Goal: Information Seeking & Learning: Understand process/instructions

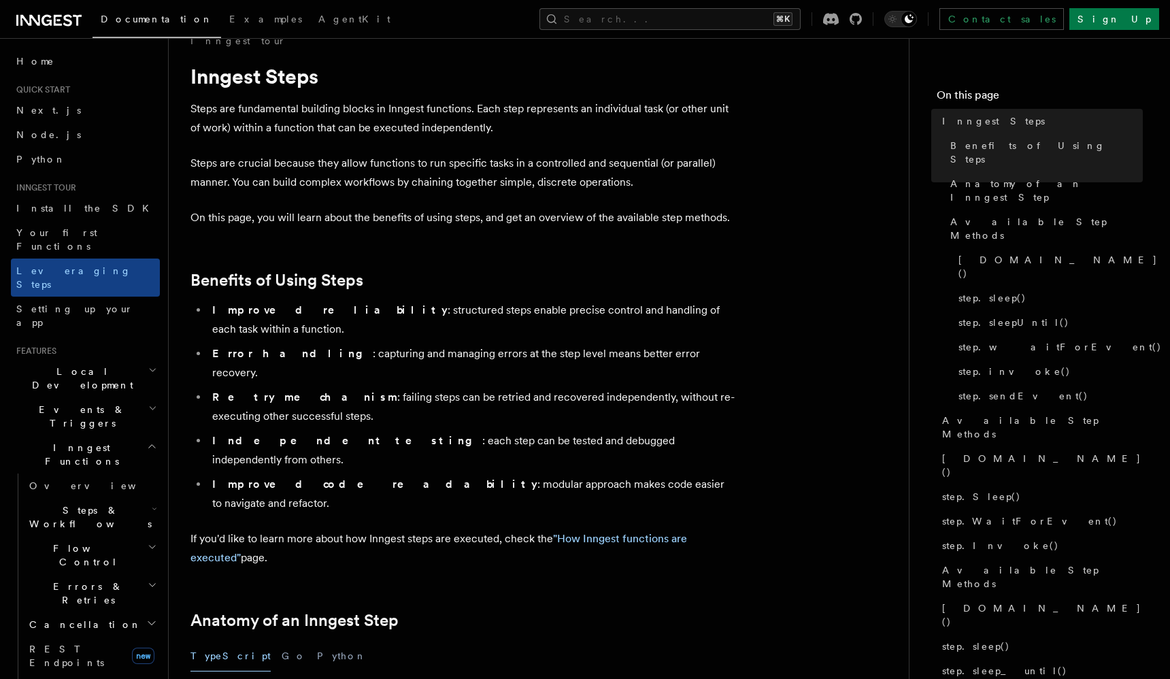
scroll to position [31, 0]
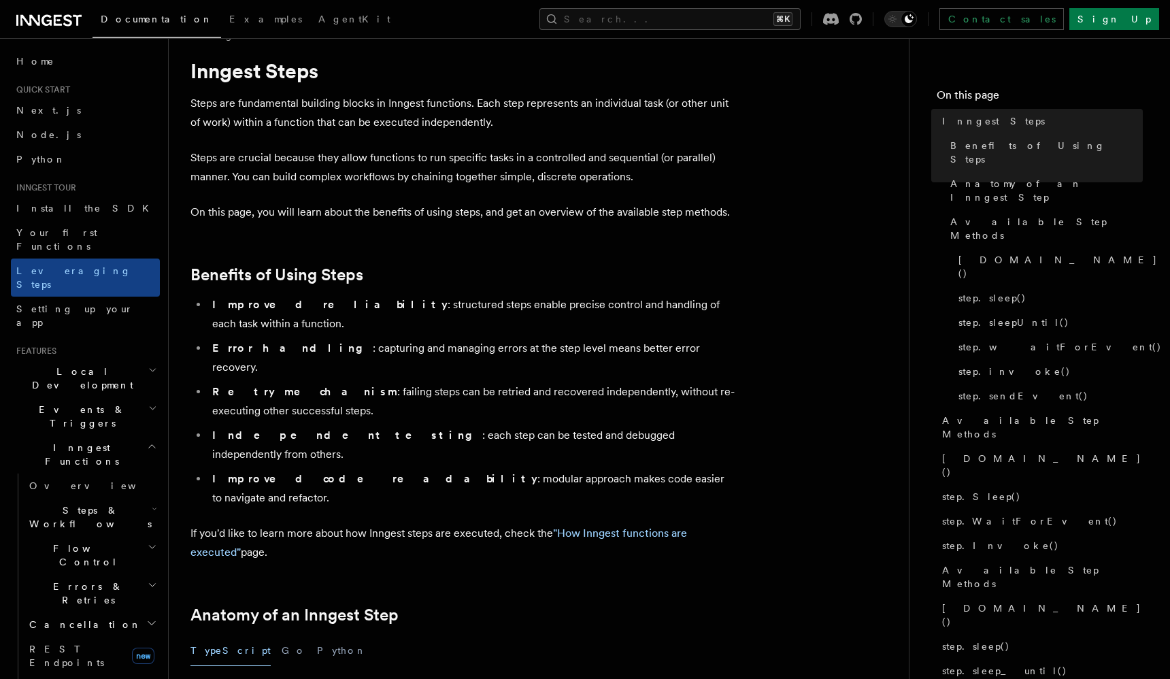
click at [404, 208] on p "On this page, you will learn about the benefits of using steps, and get an over…" at bounding box center [463, 212] width 544 height 19
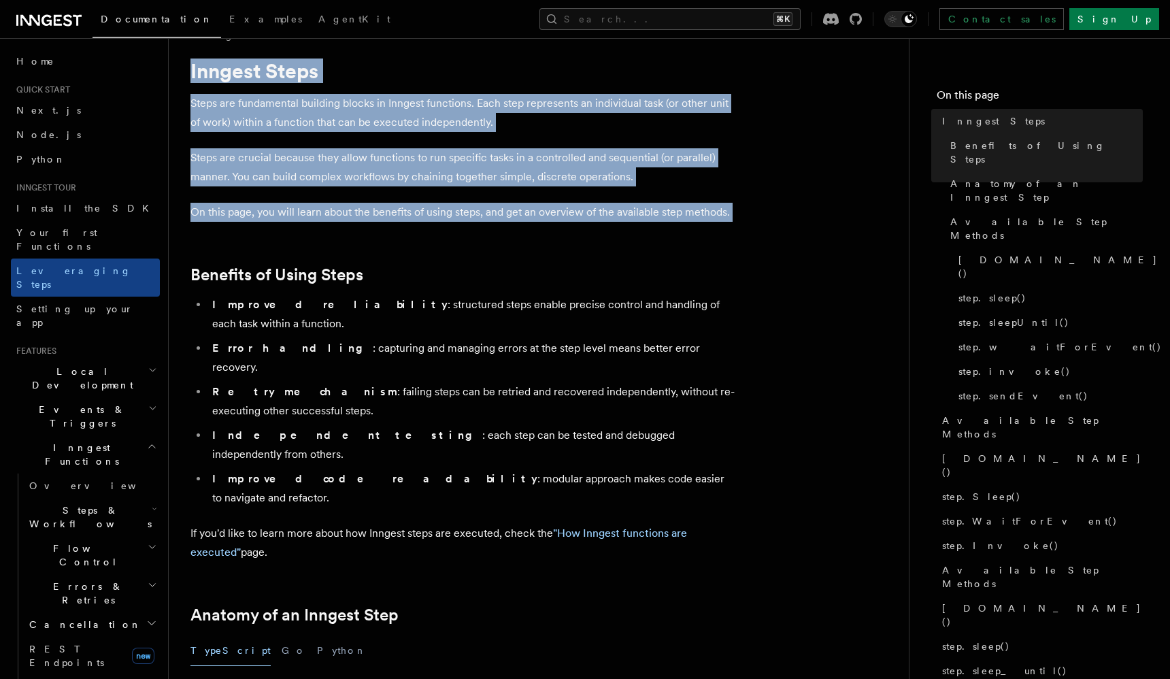
drag, startPoint x: 404, startPoint y: 208, endPoint x: 455, endPoint y: 49, distance: 167.4
click at [446, 98] on p "Steps are fundamental building blocks in Inngest functions. Each step represent…" at bounding box center [463, 113] width 544 height 38
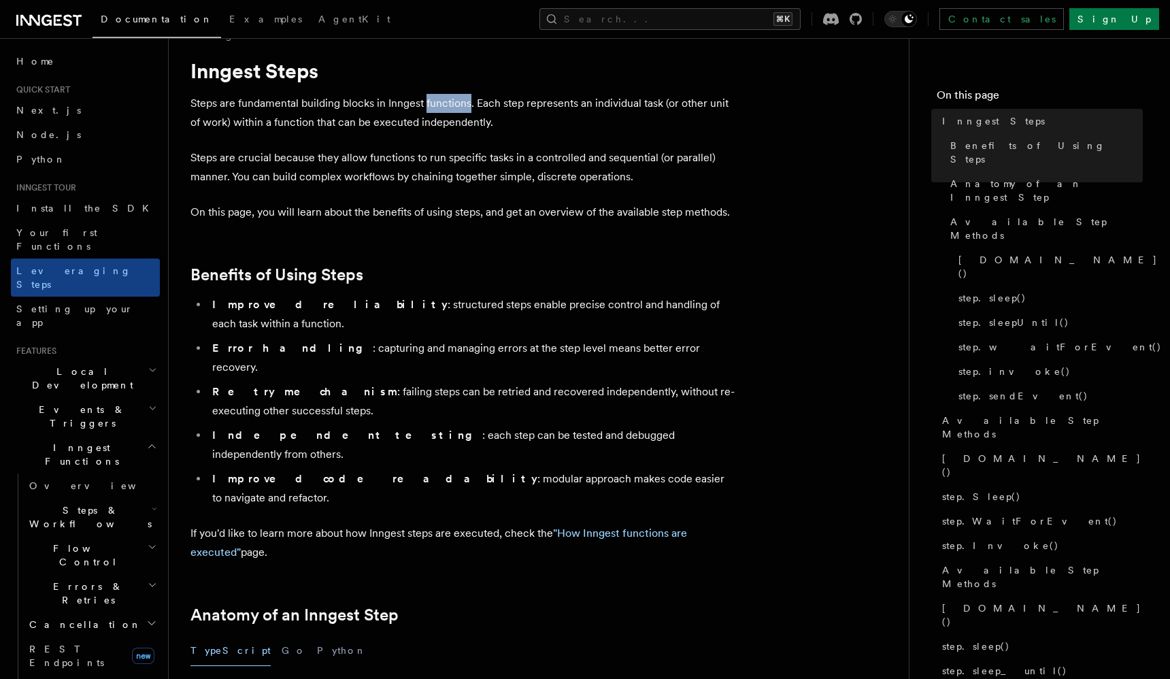
click at [446, 98] on p "Steps are fundamental building blocks in Inngest functions. Each step represent…" at bounding box center [463, 113] width 544 height 38
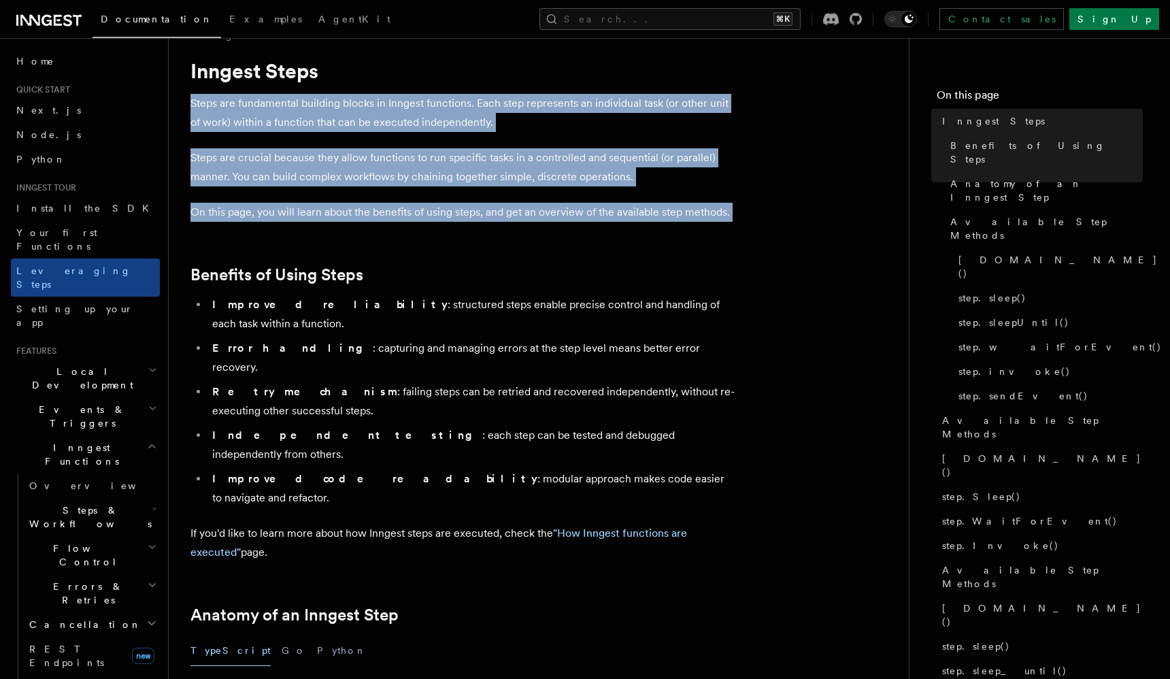
drag, startPoint x: 446, startPoint y: 98, endPoint x: 451, endPoint y: 201, distance: 102.9
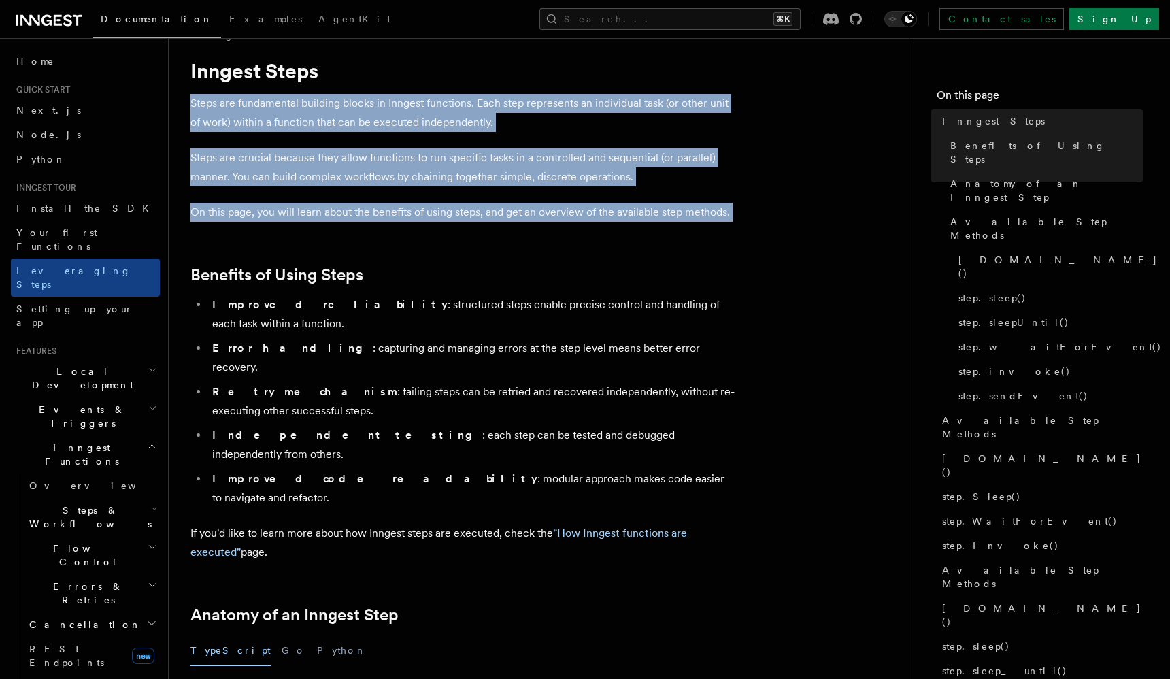
drag, startPoint x: 450, startPoint y: 201, endPoint x: 453, endPoint y: 122, distance: 78.3
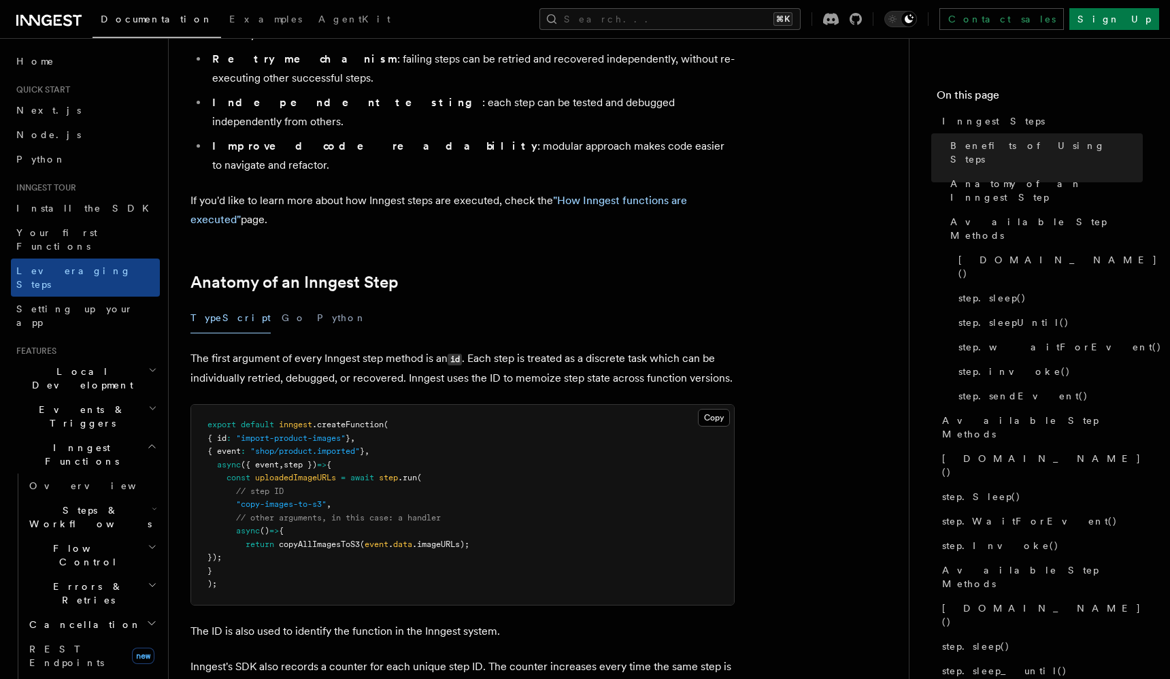
scroll to position [367, 0]
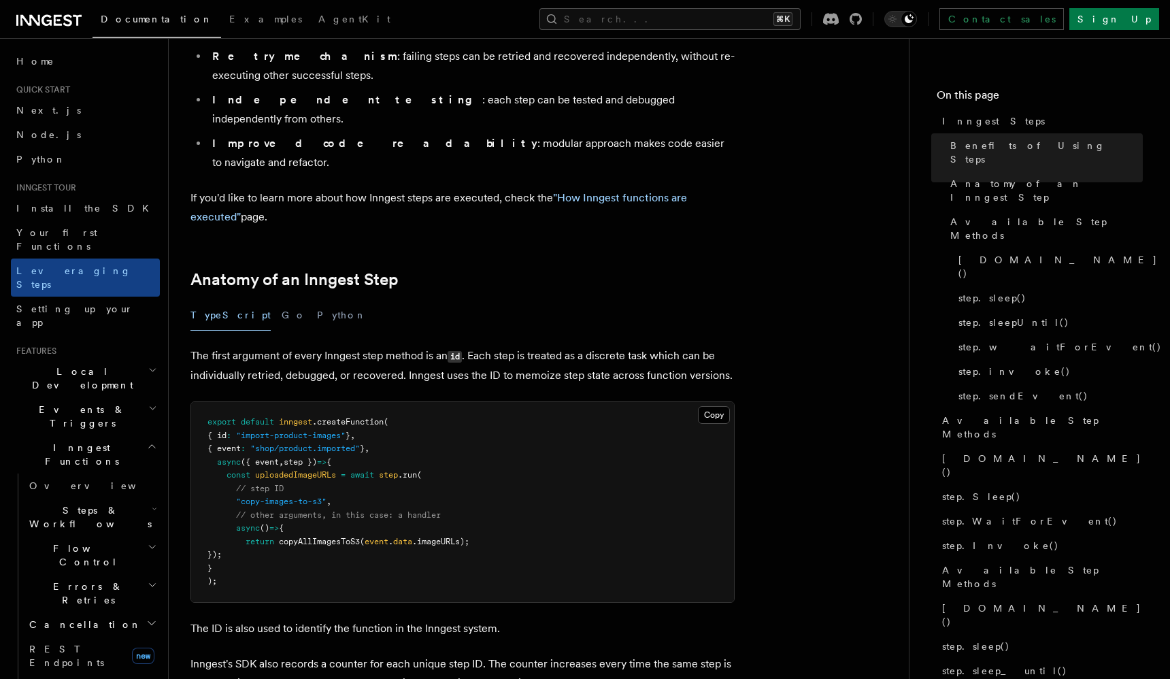
click at [310, 470] on span "uploadedImageURLs" at bounding box center [295, 475] width 81 height 10
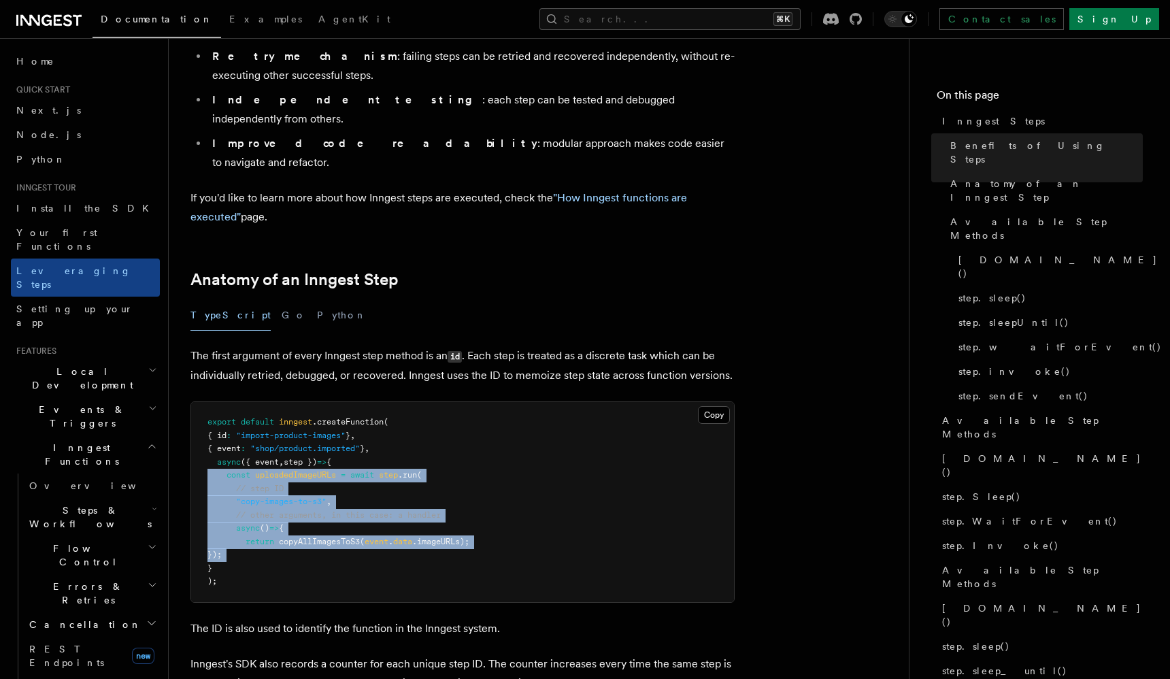
drag, startPoint x: 310, startPoint y: 402, endPoint x: 321, endPoint y: 478, distance: 77.0
click at [321, 478] on pre "export default inngest .createFunction ( { id : "import-product-images" } , { e…" at bounding box center [462, 502] width 543 height 200
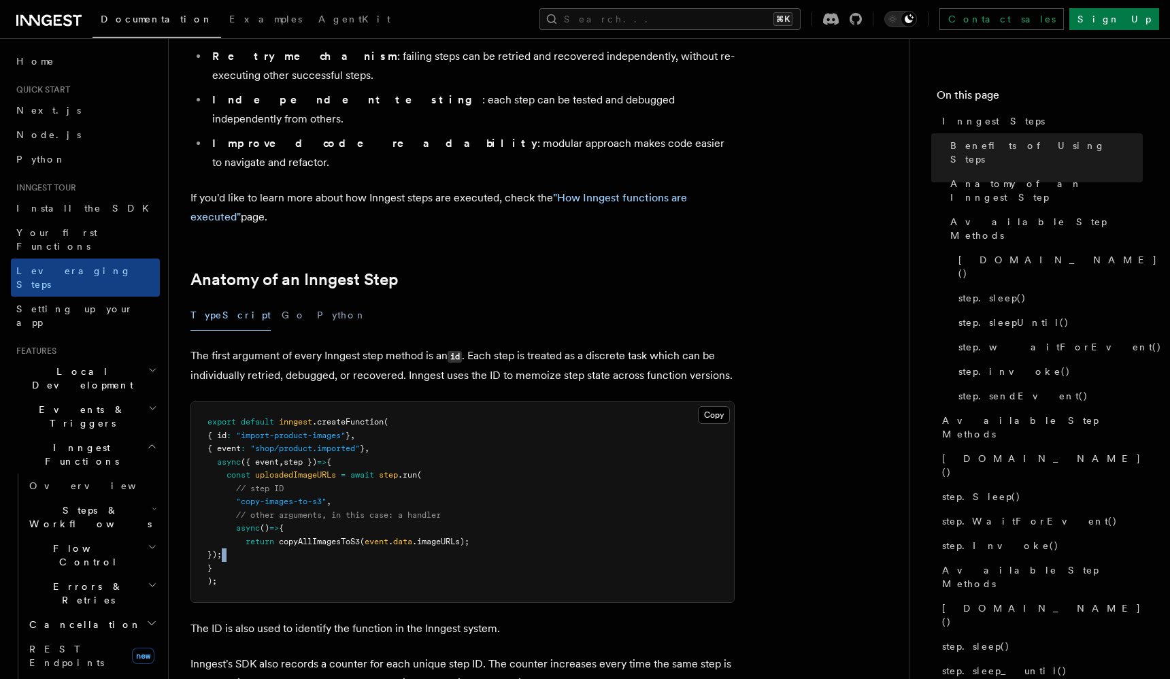
click at [321, 478] on pre "export default inngest .createFunction ( { id : "import-product-images" } , { e…" at bounding box center [462, 502] width 543 height 200
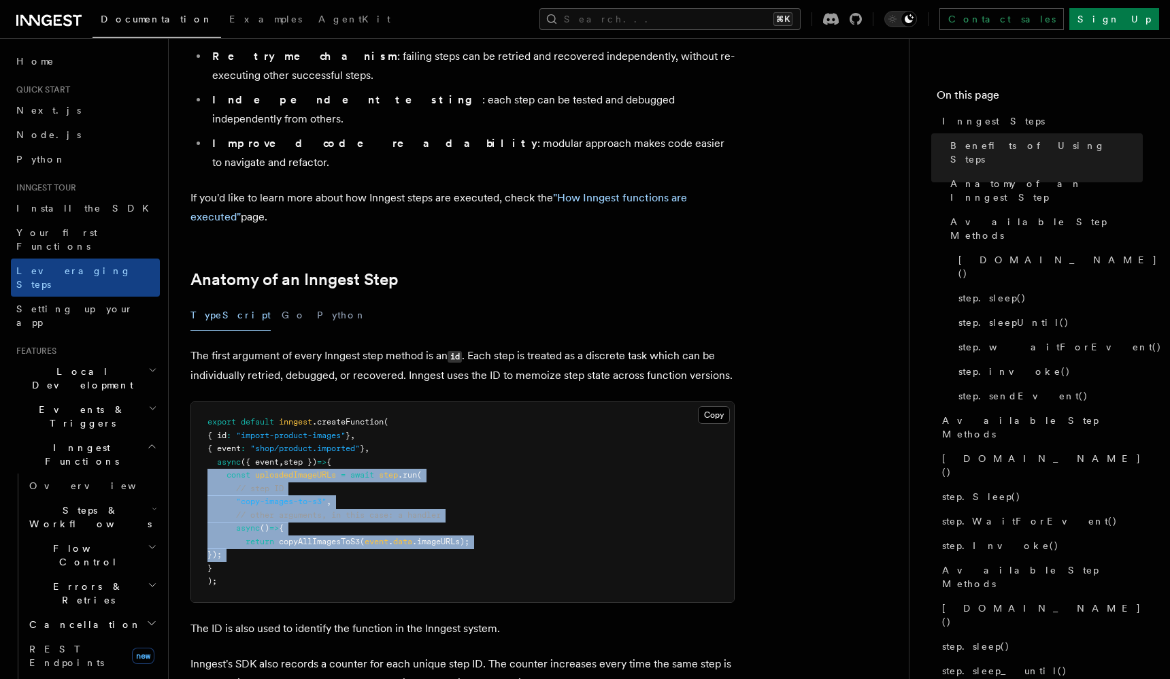
drag, startPoint x: 321, startPoint y: 478, endPoint x: 333, endPoint y: 404, distance: 76.0
click at [333, 404] on pre "export default inngest .createFunction ( { id : "import-product-images" } , { e…" at bounding box center [462, 502] width 543 height 200
click at [333, 470] on span "uploadedImageURLs" at bounding box center [295, 475] width 81 height 10
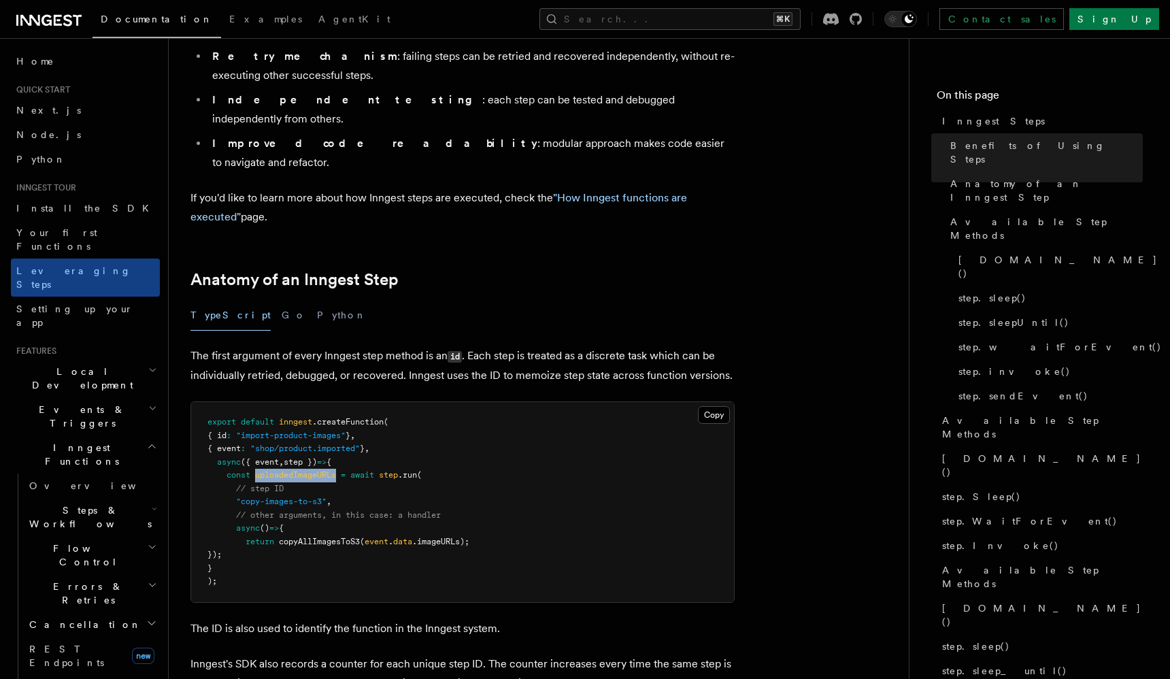
click at [333, 470] on span "uploadedImageURLs" at bounding box center [295, 475] width 81 height 10
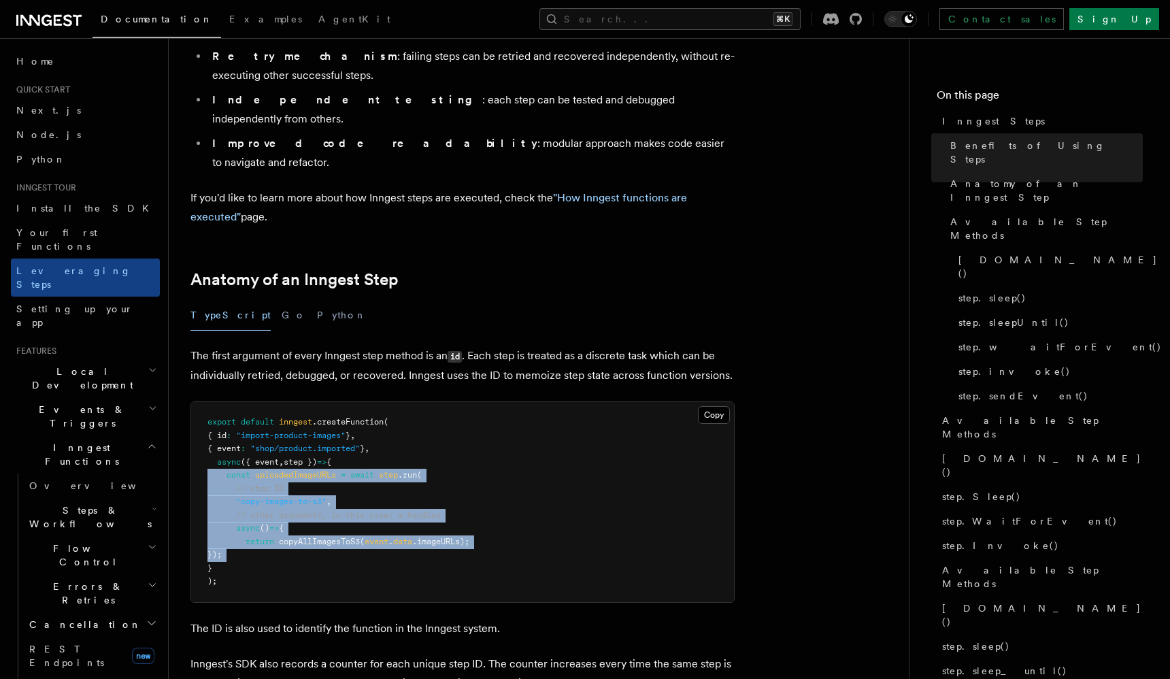
drag, startPoint x: 333, startPoint y: 404, endPoint x: 323, endPoint y: 476, distance: 73.6
click at [323, 476] on pre "export default inngest .createFunction ( { id : "import-product-images" } , { e…" at bounding box center [462, 502] width 543 height 200
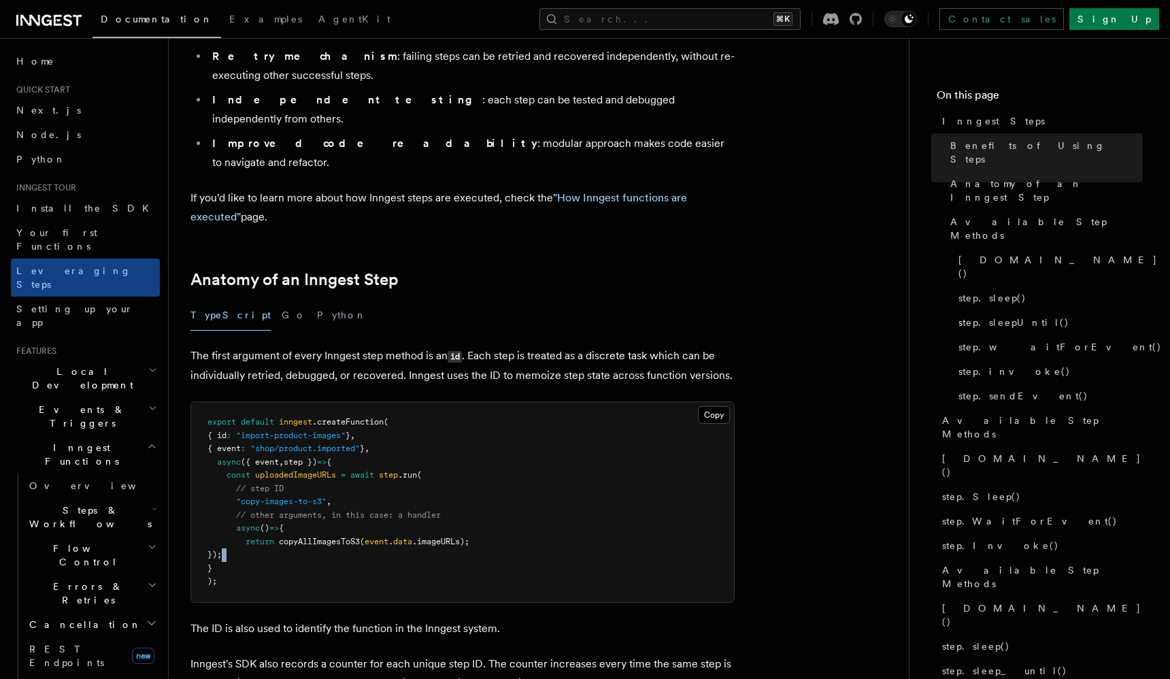
click at [323, 476] on pre "export default inngest .createFunction ( { id : "import-product-images" } , { e…" at bounding box center [462, 502] width 543 height 200
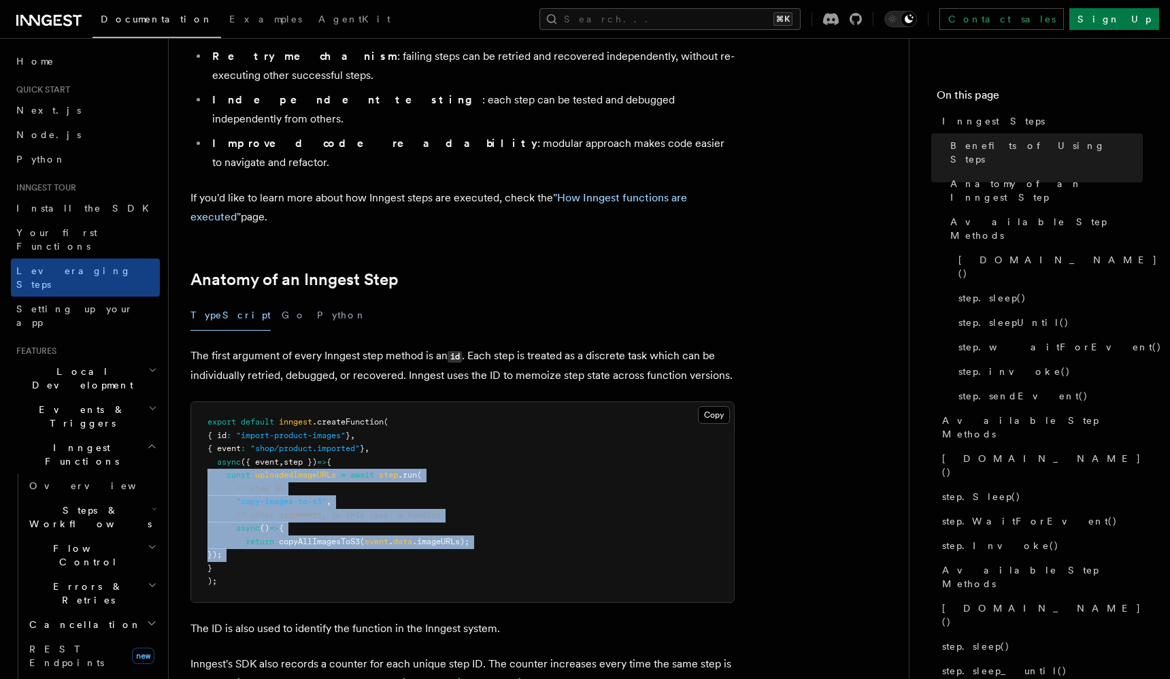
drag, startPoint x: 323, startPoint y: 476, endPoint x: 339, endPoint y: 397, distance: 81.3
click at [339, 402] on pre "export default inngest .createFunction ( { id : "import-product-images" } , { e…" at bounding box center [462, 502] width 543 height 200
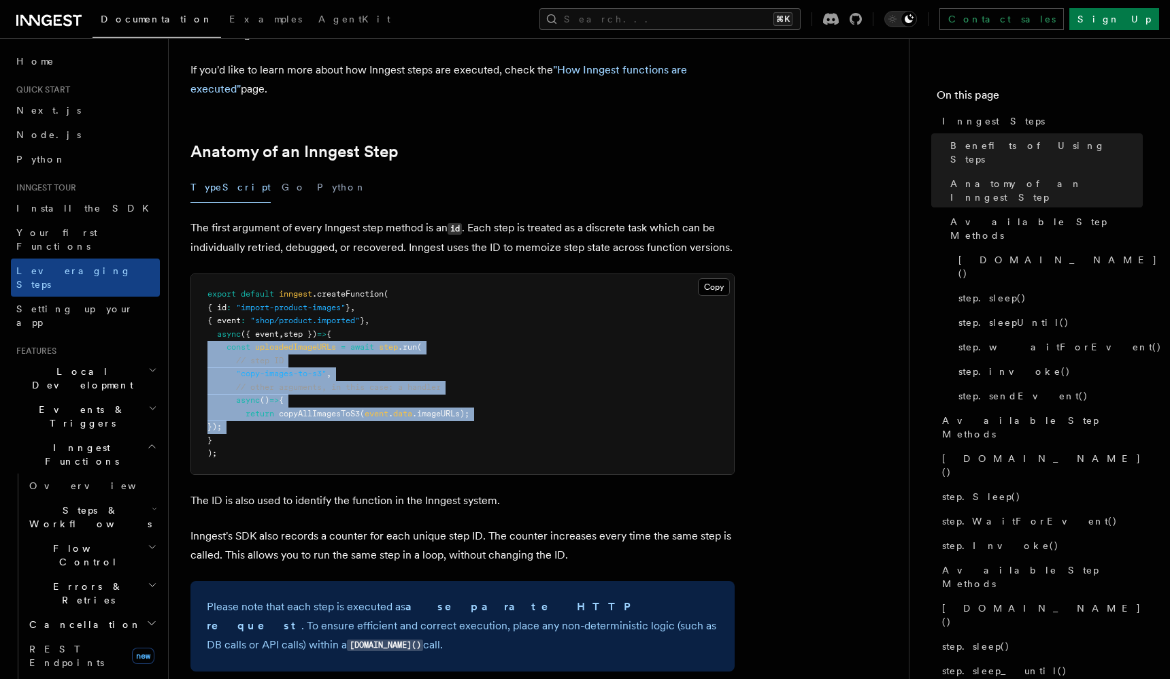
scroll to position [518, 0]
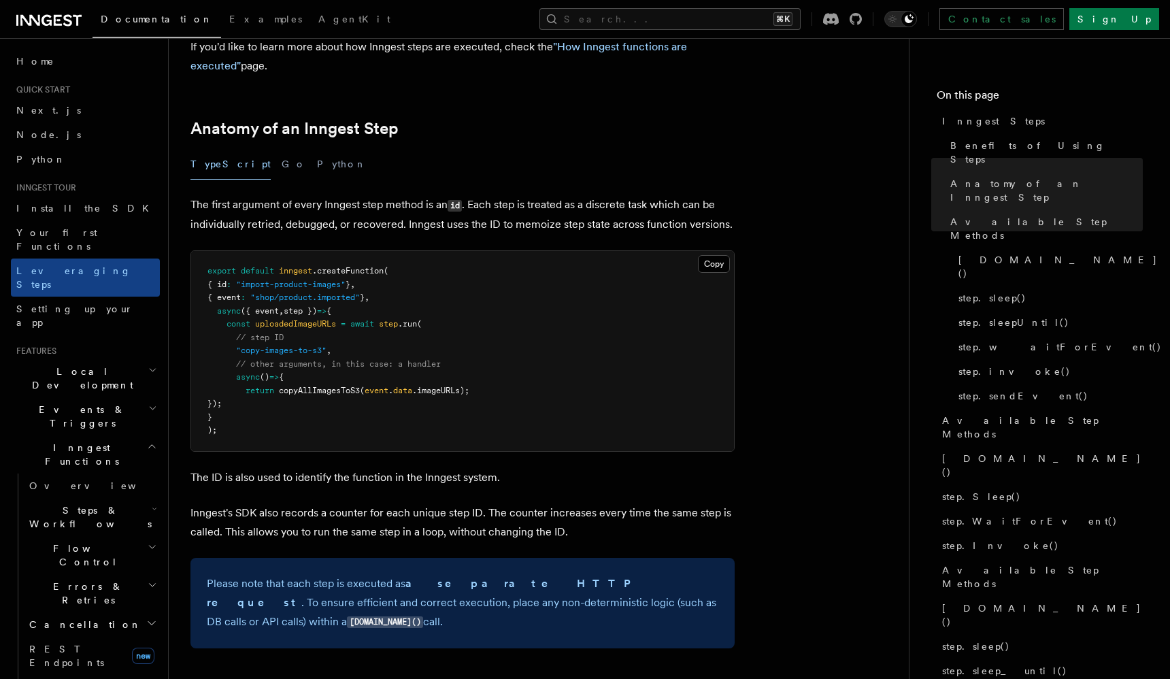
click at [333, 504] on p "Inngest's SDK also records a counter for each unique step ID. The counter incre…" at bounding box center [463, 523] width 544 height 38
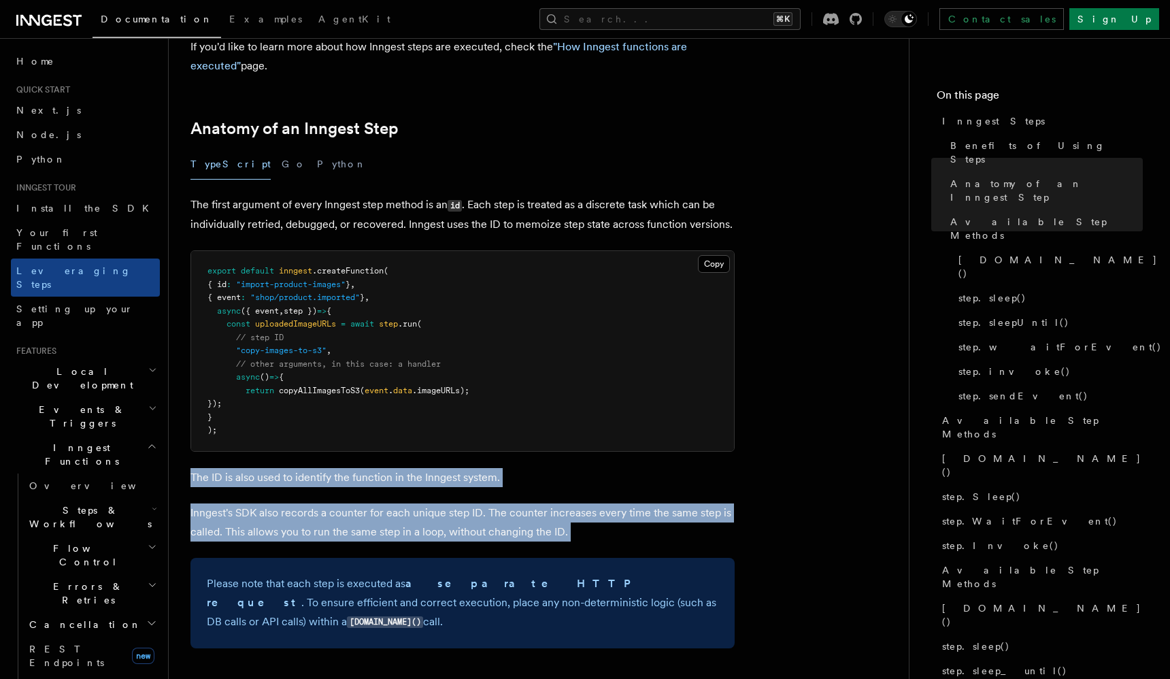
drag, startPoint x: 333, startPoint y: 432, endPoint x: 333, endPoint y: 403, distance: 29.3
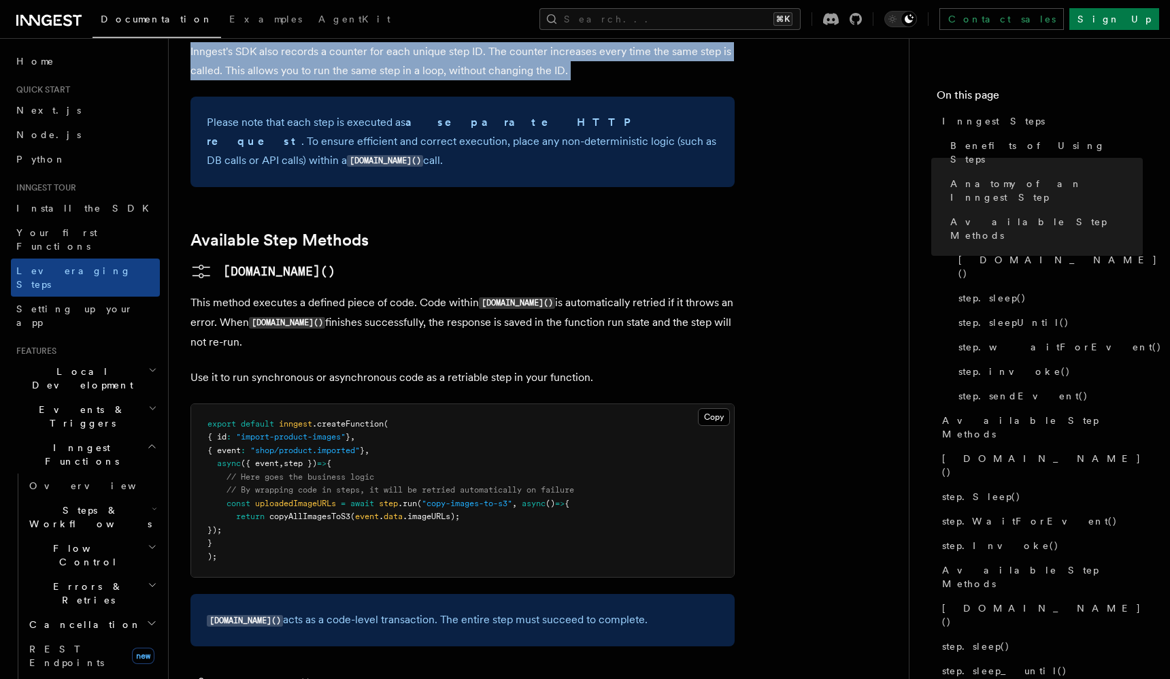
scroll to position [998, 0]
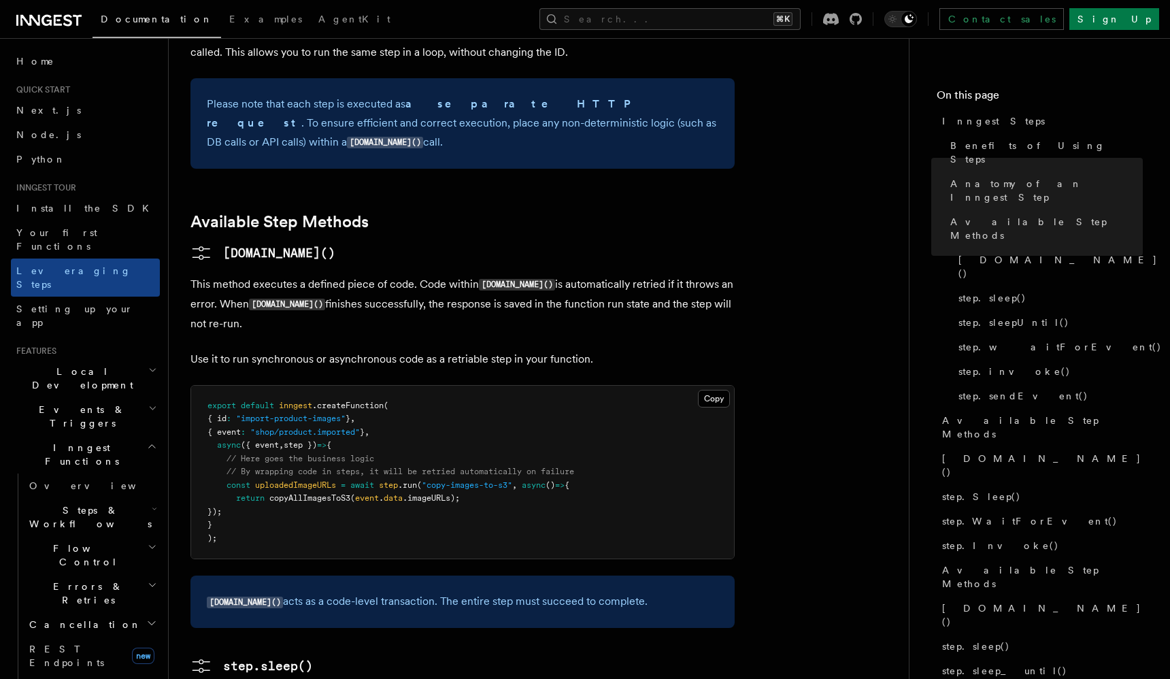
click at [321, 416] on pre "export default inngest .createFunction ( { id : "import-product-images" } , { e…" at bounding box center [462, 473] width 543 height 174
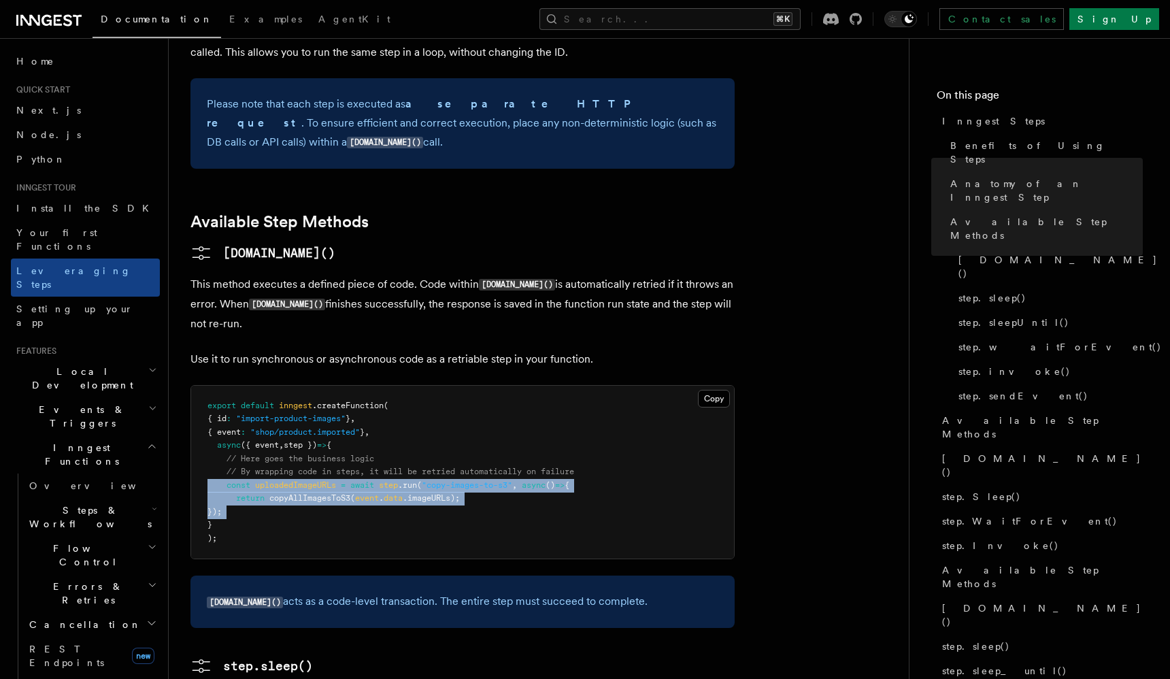
drag, startPoint x: 321, startPoint y: 416, endPoint x: 329, endPoint y: 393, distance: 25.4
click at [329, 393] on pre "export default inngest .createFunction ( { id : "import-product-images" } , { e…" at bounding box center [462, 473] width 543 height 174
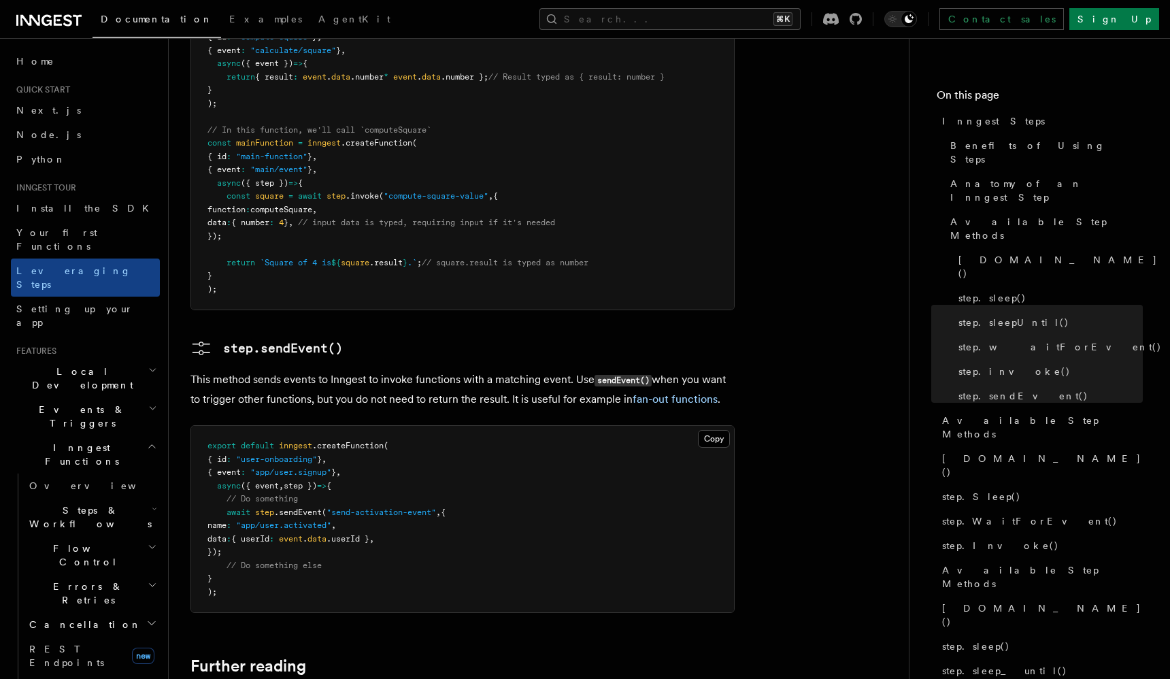
scroll to position [2646, 0]
click at [661, 391] on link "fan-out functions" at bounding box center [675, 397] width 85 height 13
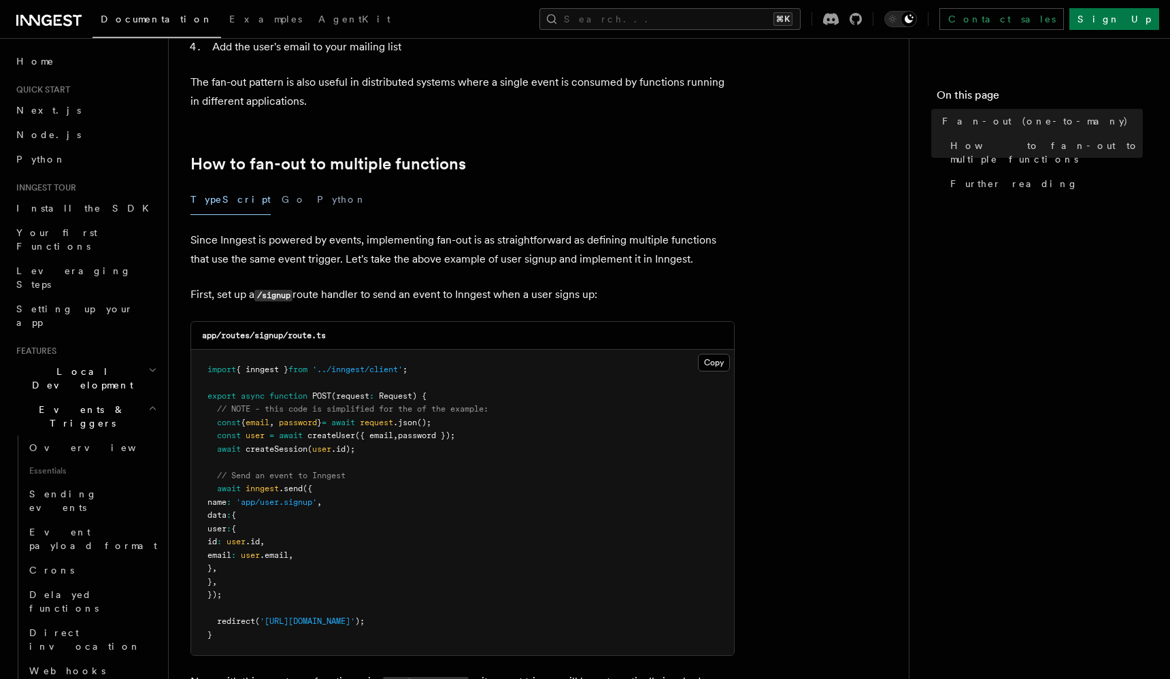
scroll to position [646, 0]
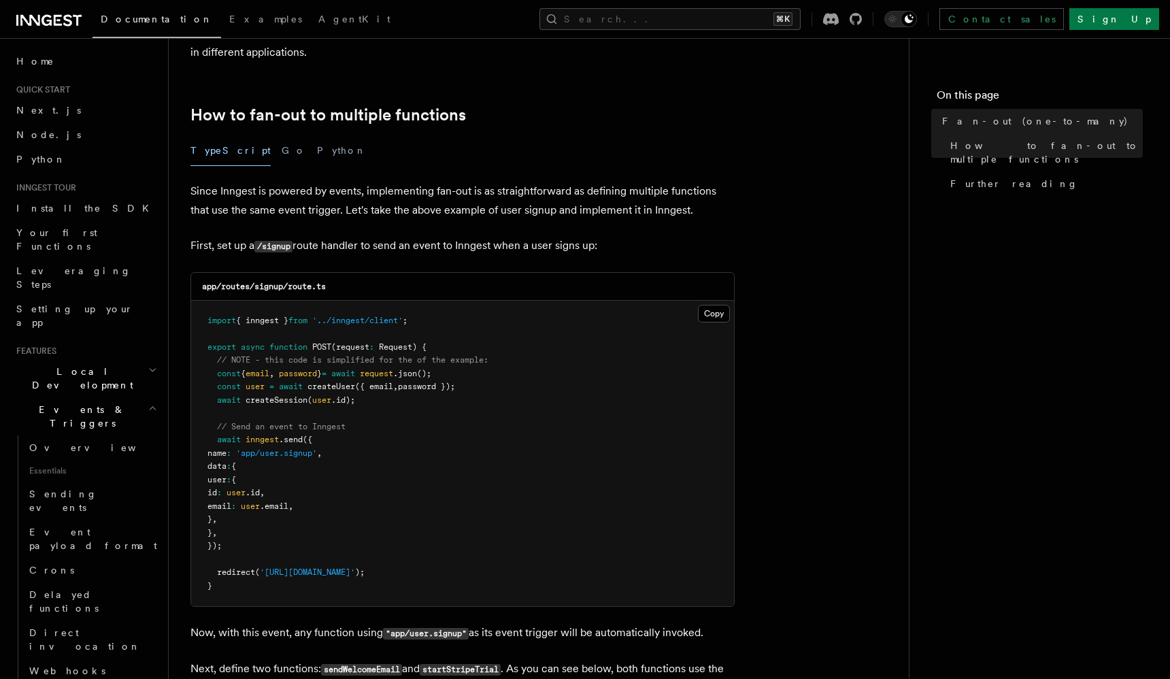
scroll to position [2646, 0]
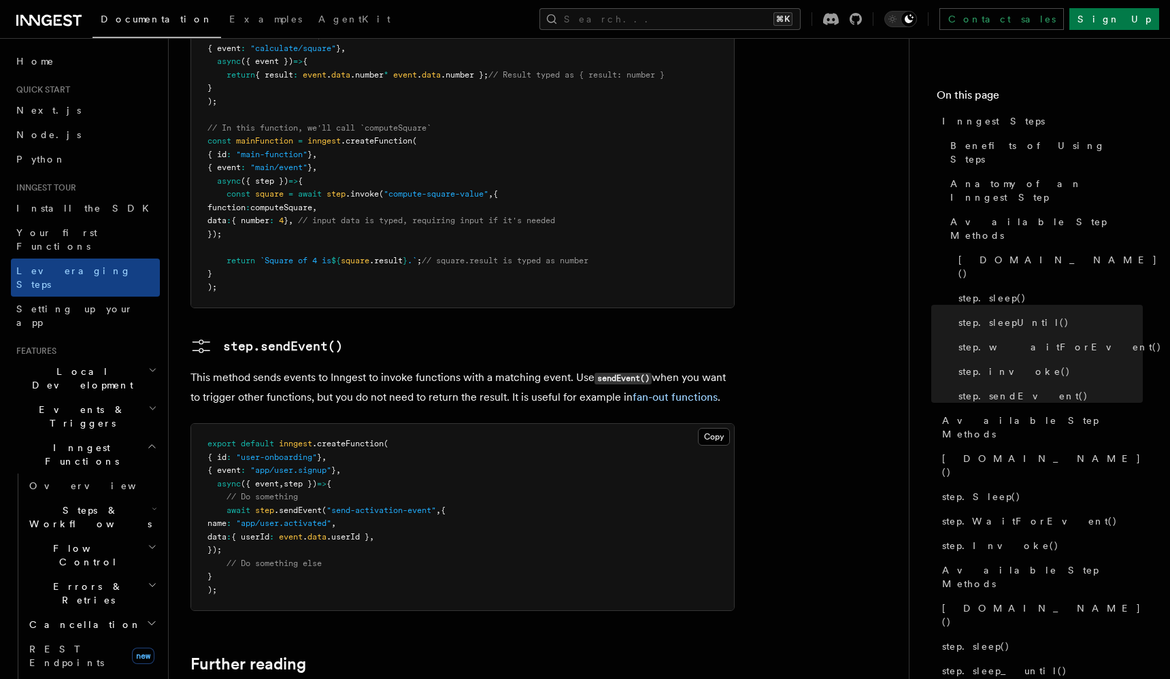
click at [263, 453] on span ""user-onboarding"" at bounding box center [276, 458] width 81 height 10
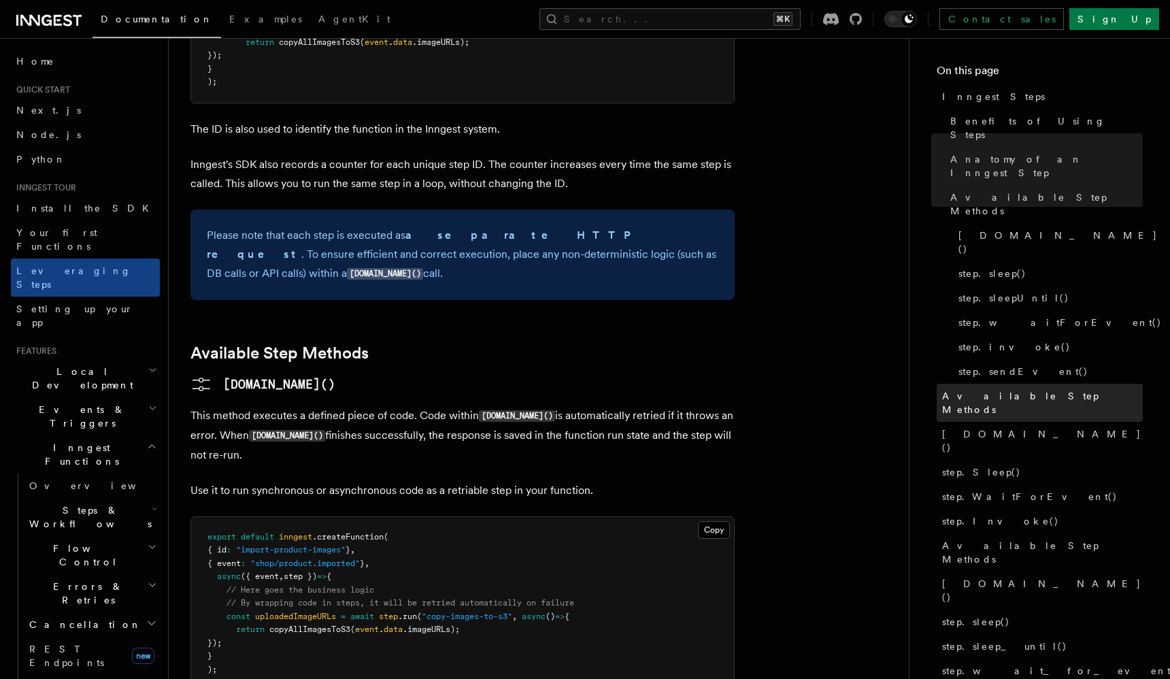
scroll to position [26, 0]
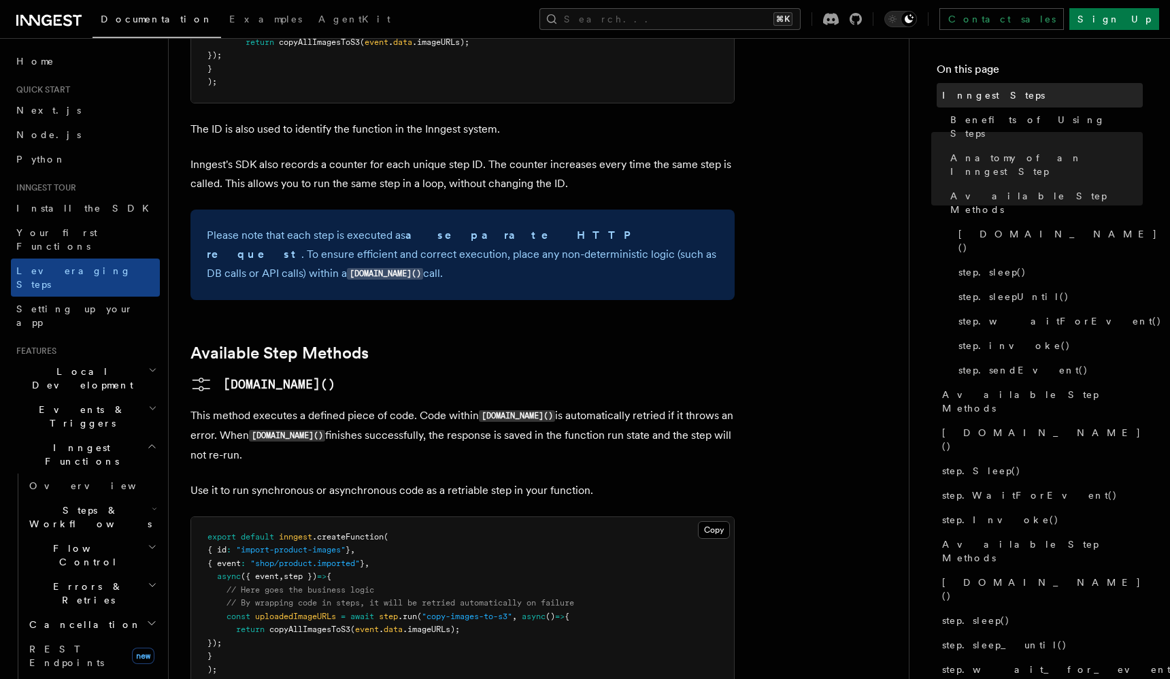
click at [959, 91] on span "Inngest Steps" at bounding box center [993, 95] width 103 height 14
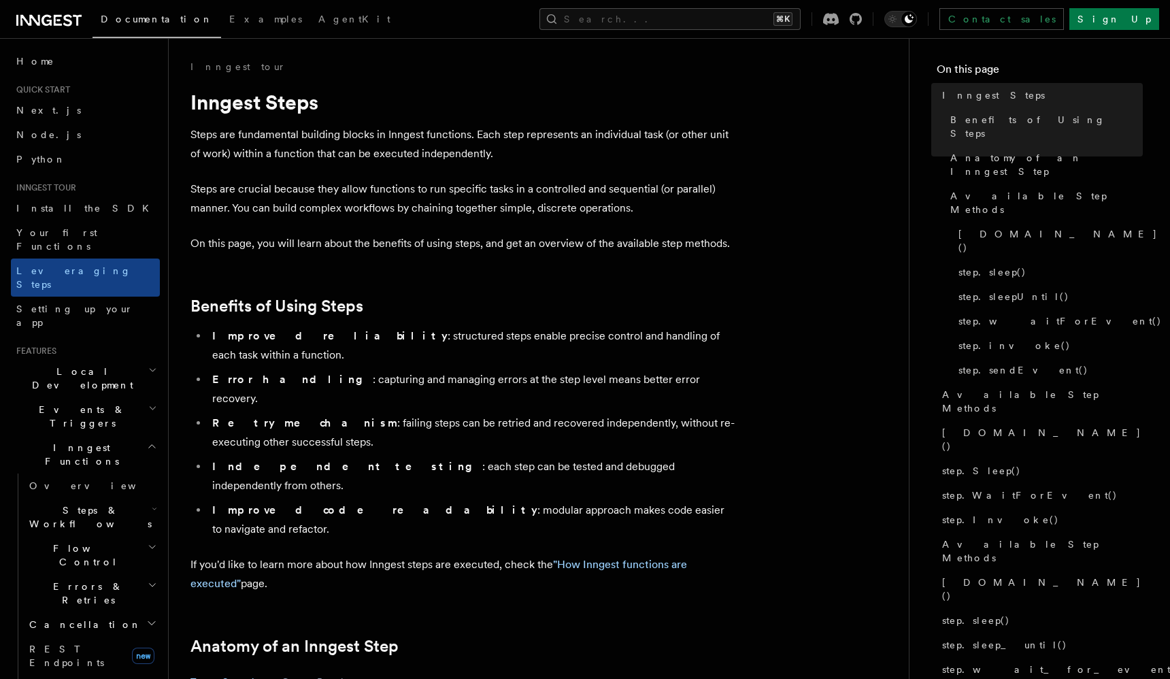
click at [144, 498] on h2 "Steps & Workflows" at bounding box center [92, 517] width 136 height 38
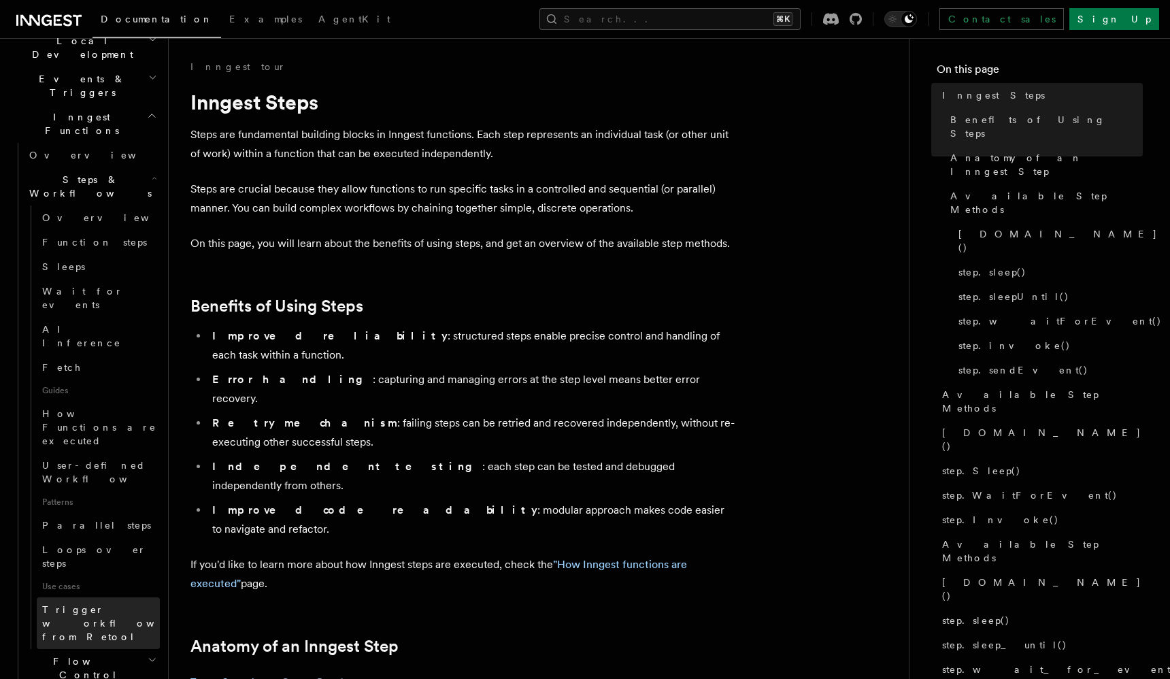
scroll to position [340, 0]
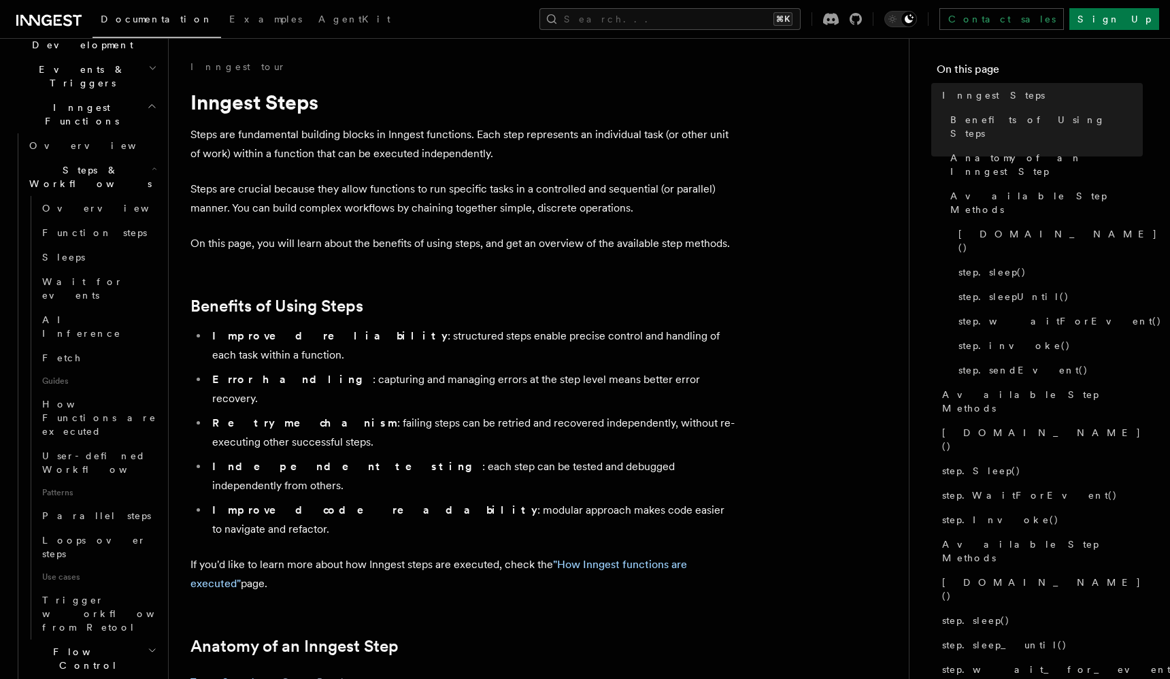
click at [137, 640] on h2 "Flow Control" at bounding box center [92, 659] width 136 height 38
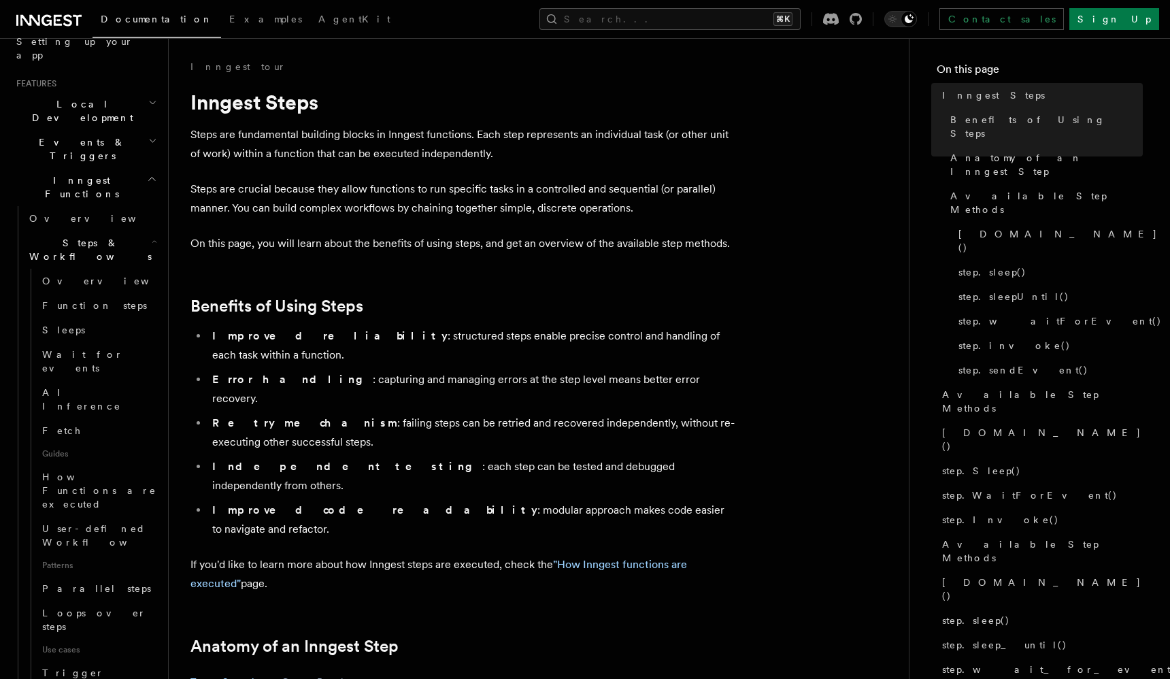
scroll to position [0, 0]
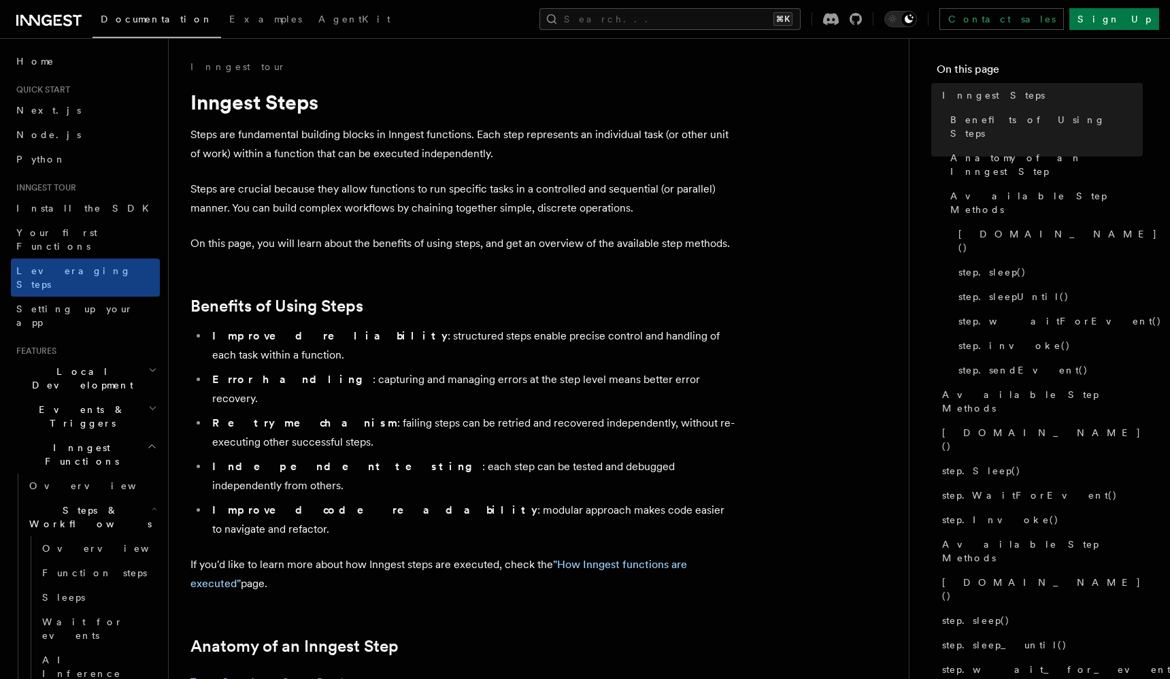
click at [136, 397] on h2 "Events & Triggers" at bounding box center [85, 416] width 149 height 38
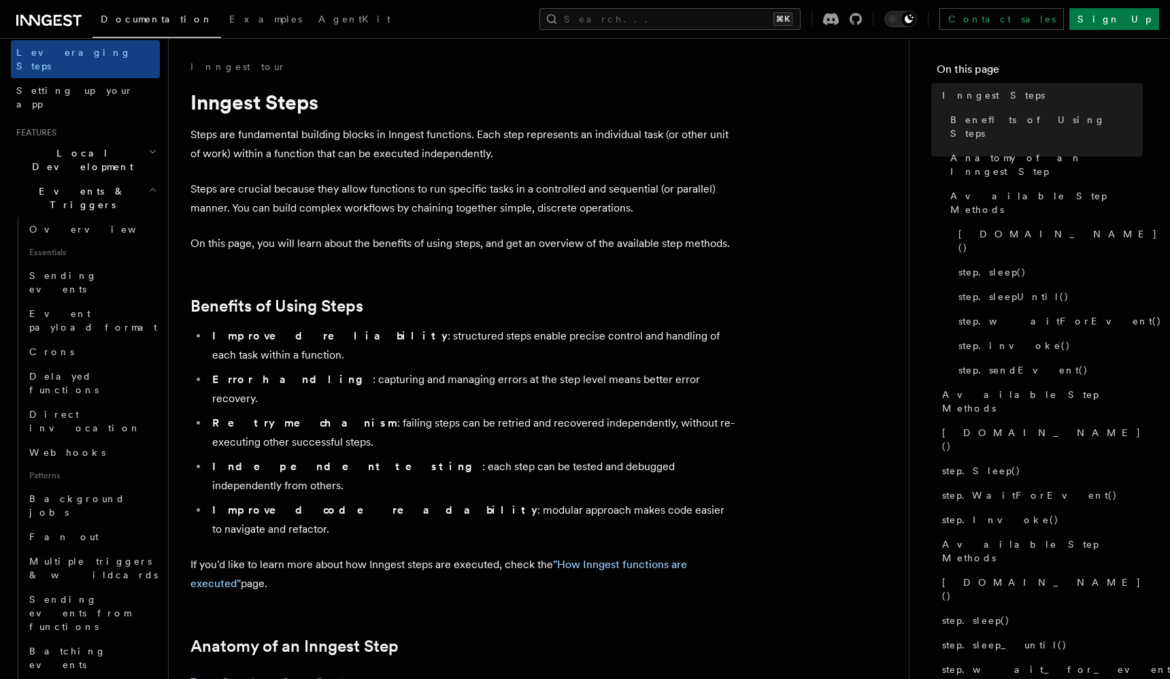
scroll to position [254, 0]
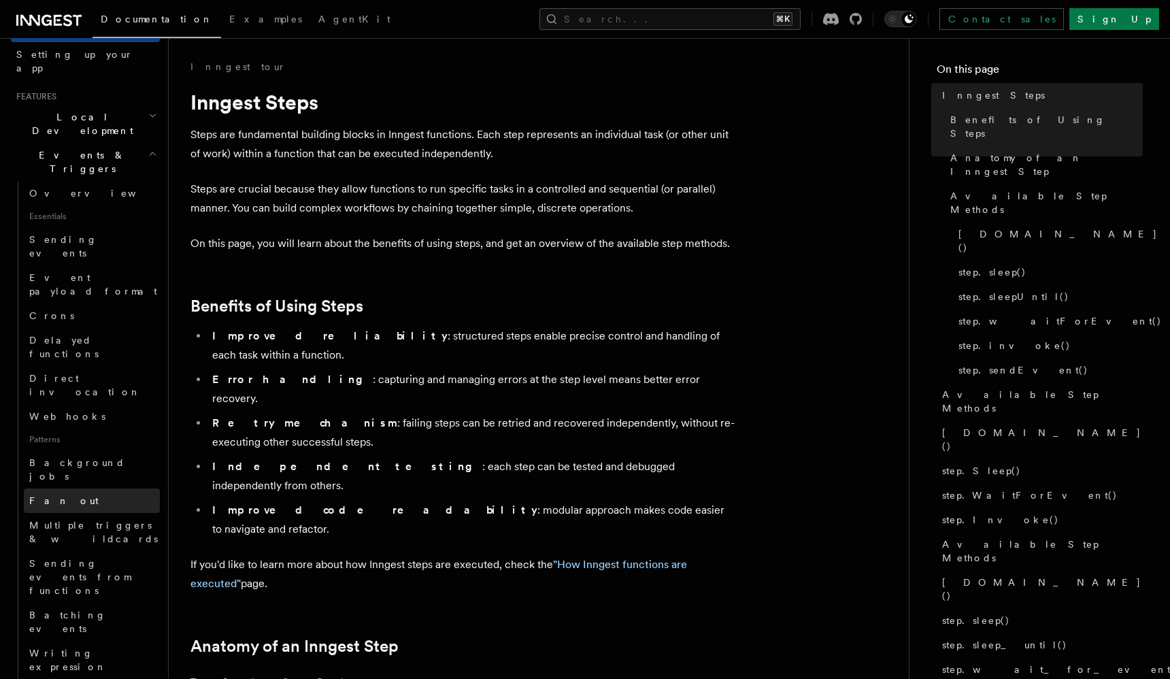
click at [96, 489] on link "Fan out" at bounding box center [92, 501] width 136 height 24
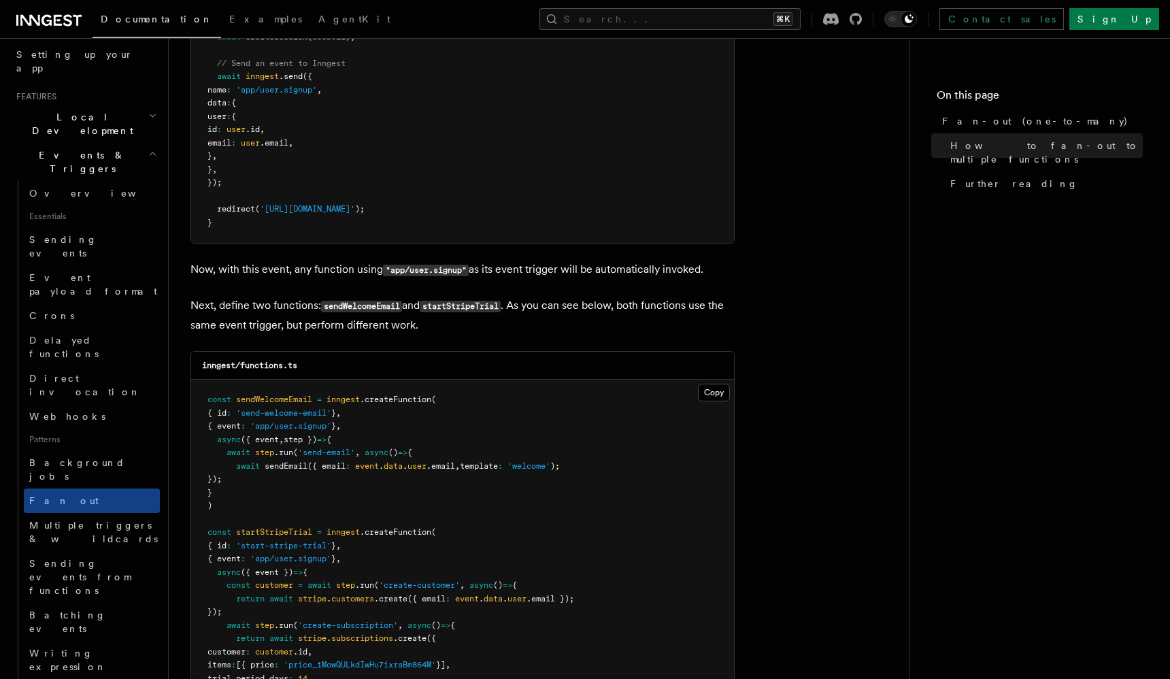
scroll to position [1198, 0]
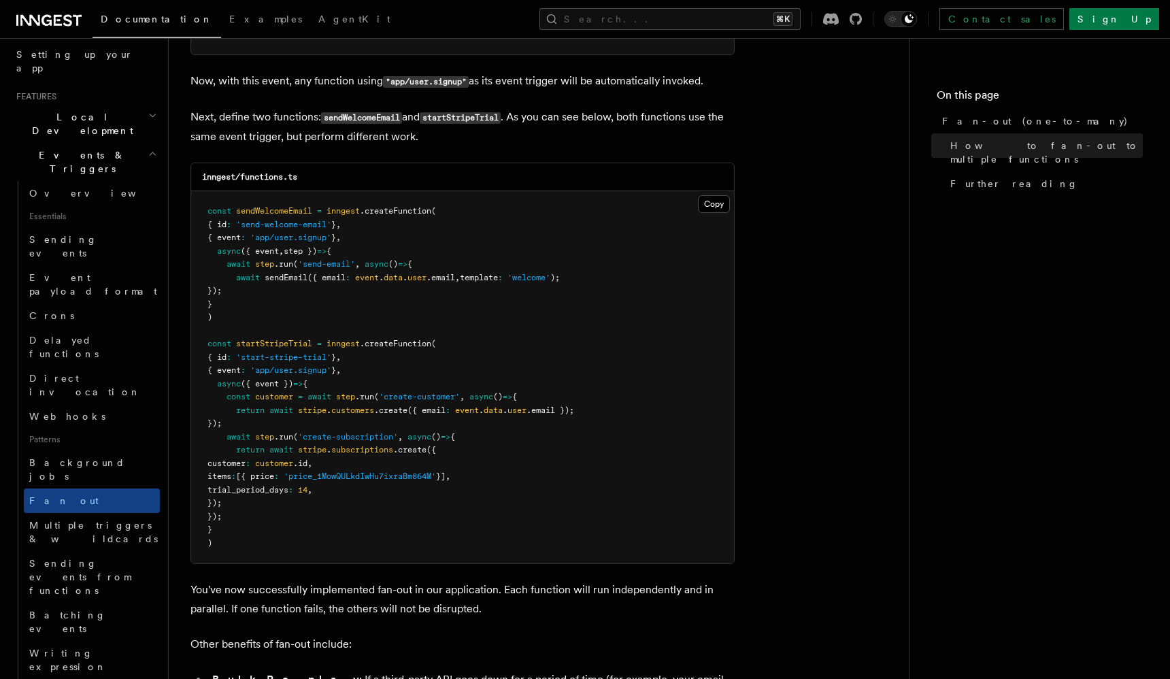
click at [280, 297] on pre "const sendWelcomeEmail = inngest .createFunction ( { id : 'send-welcome-email' …" at bounding box center [462, 377] width 543 height 372
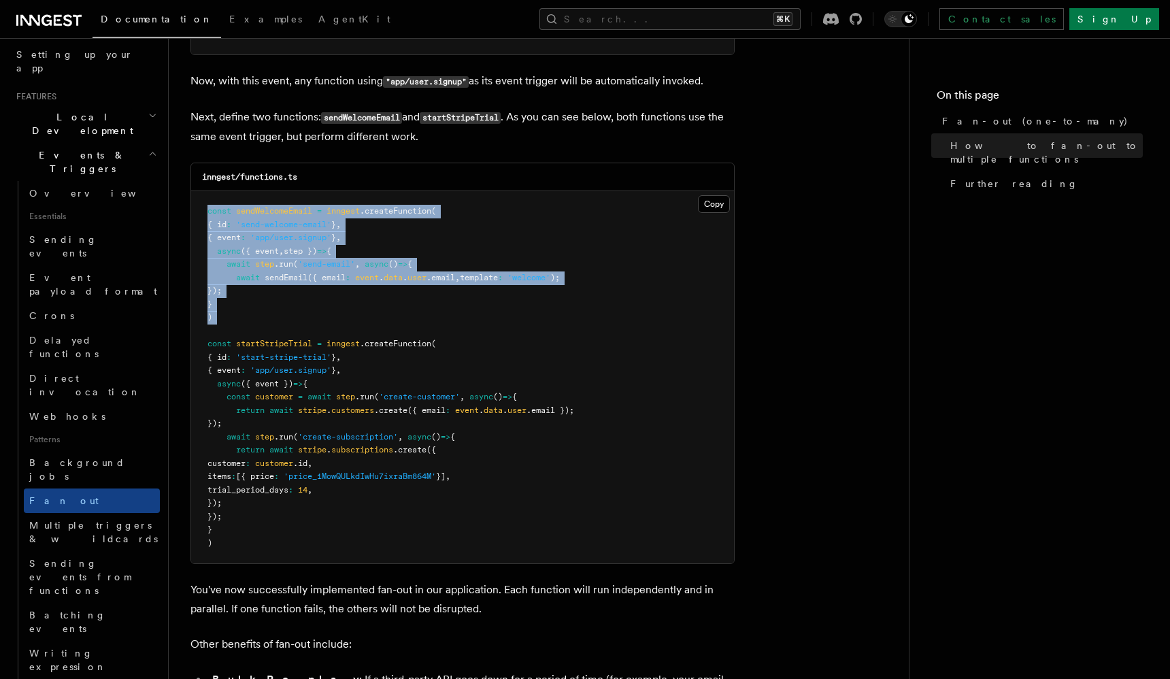
drag, startPoint x: 280, startPoint y: 297, endPoint x: 252, endPoint y: 183, distance: 117.0
click at [252, 191] on pre "const sendWelcomeEmail = inngest .createFunction ( { id : 'send-welcome-email' …" at bounding box center [462, 377] width 543 height 372
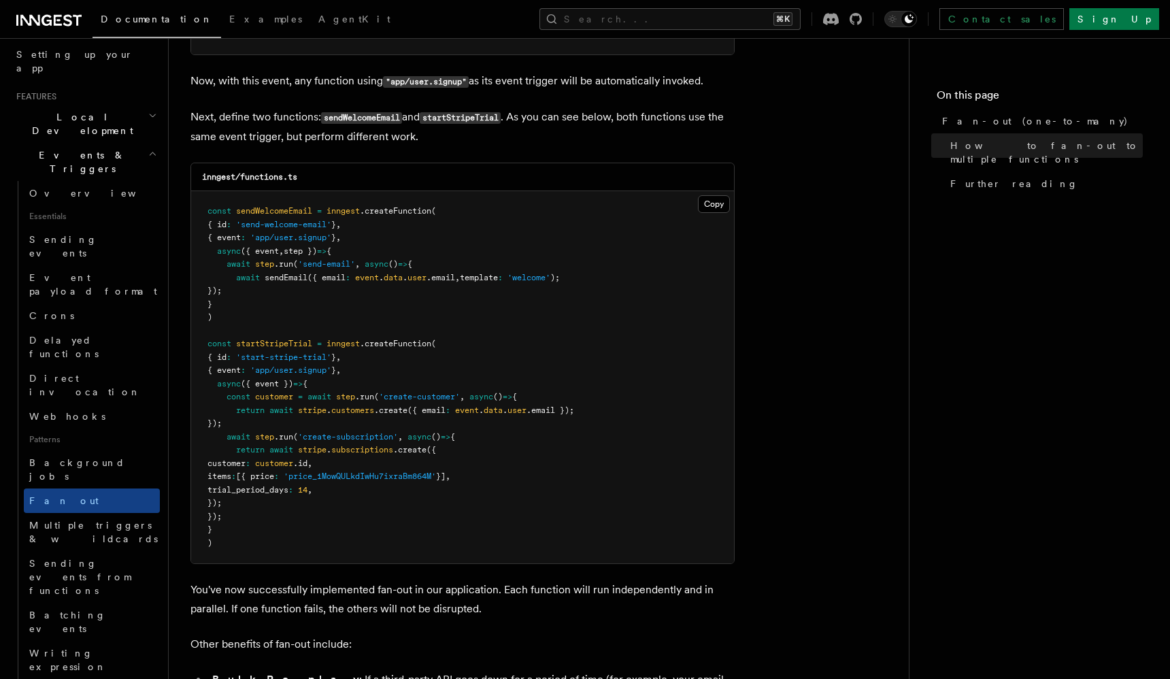
click at [326, 284] on pre "const sendWelcomeEmail = inngest .createFunction ( { id : 'send-welcome-email' …" at bounding box center [462, 377] width 543 height 372
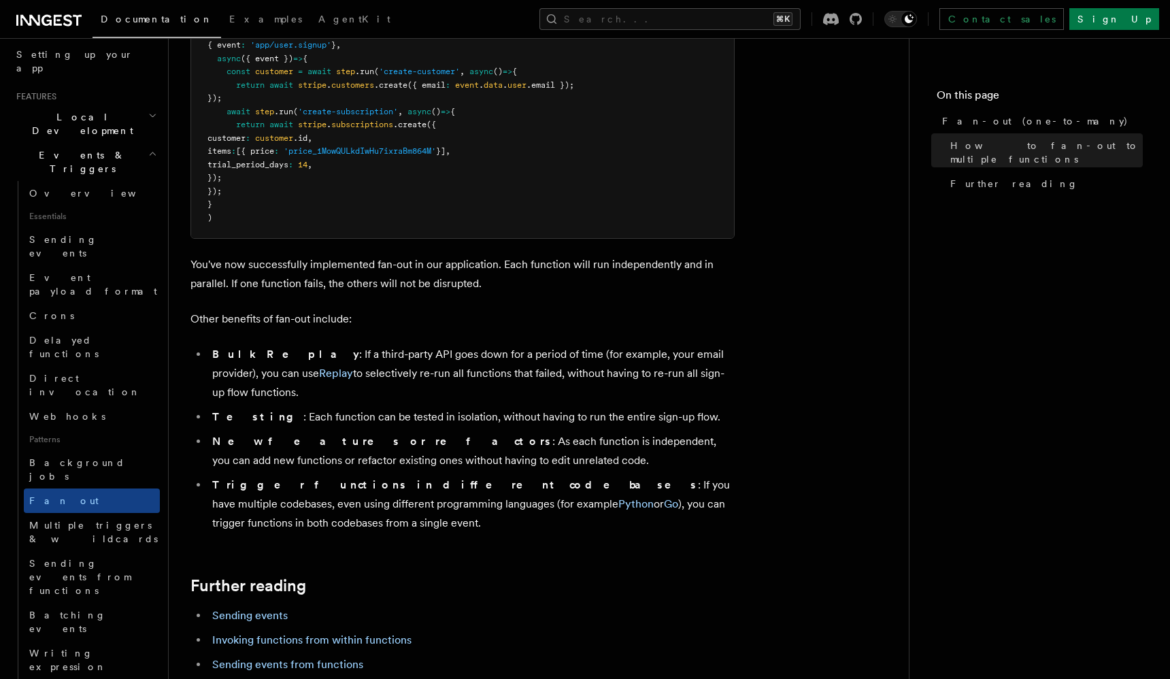
scroll to position [1596, 0]
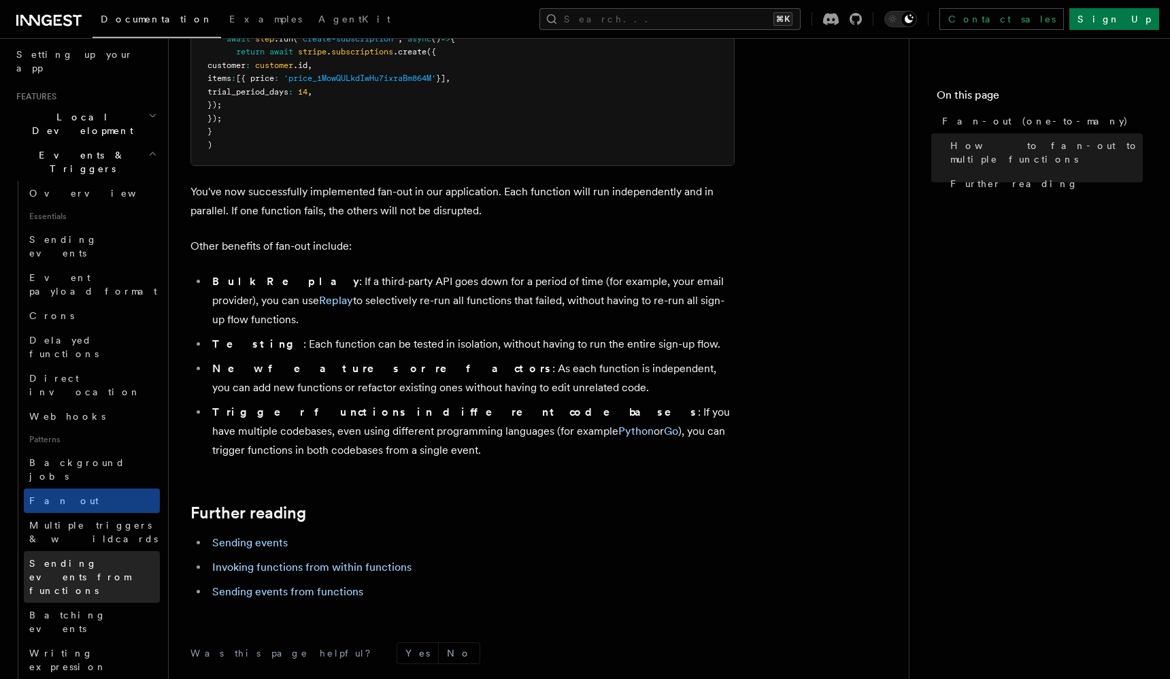
click at [131, 558] on span "Sending events from functions" at bounding box center [79, 577] width 101 height 38
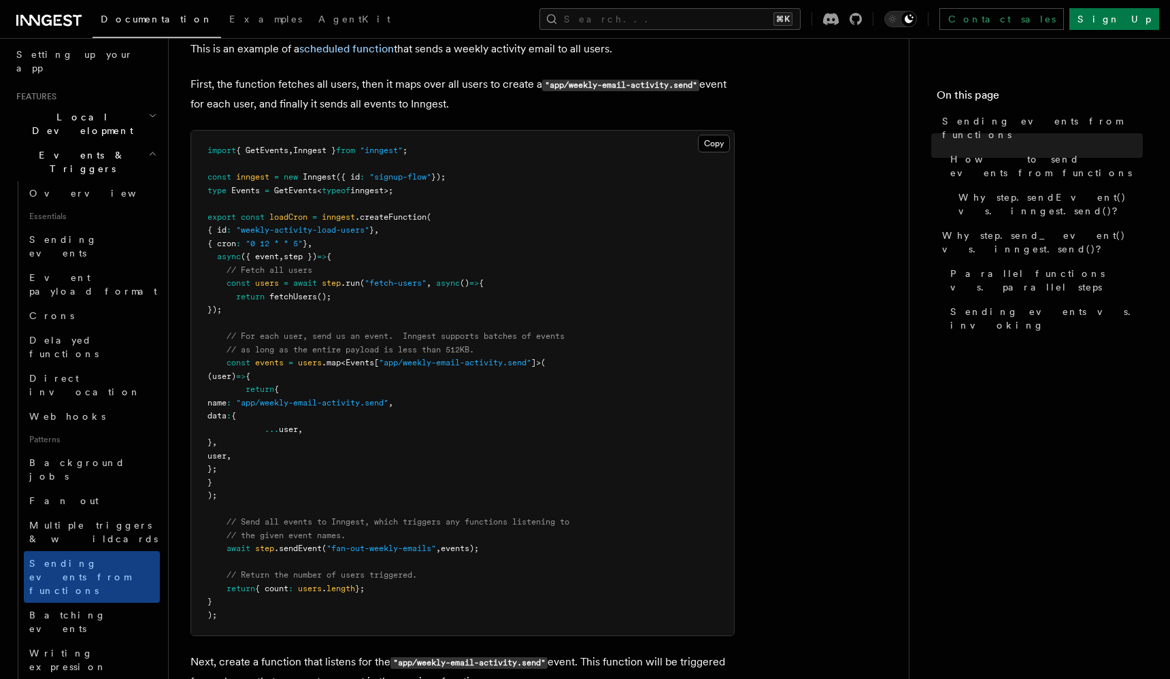
scroll to position [490, 0]
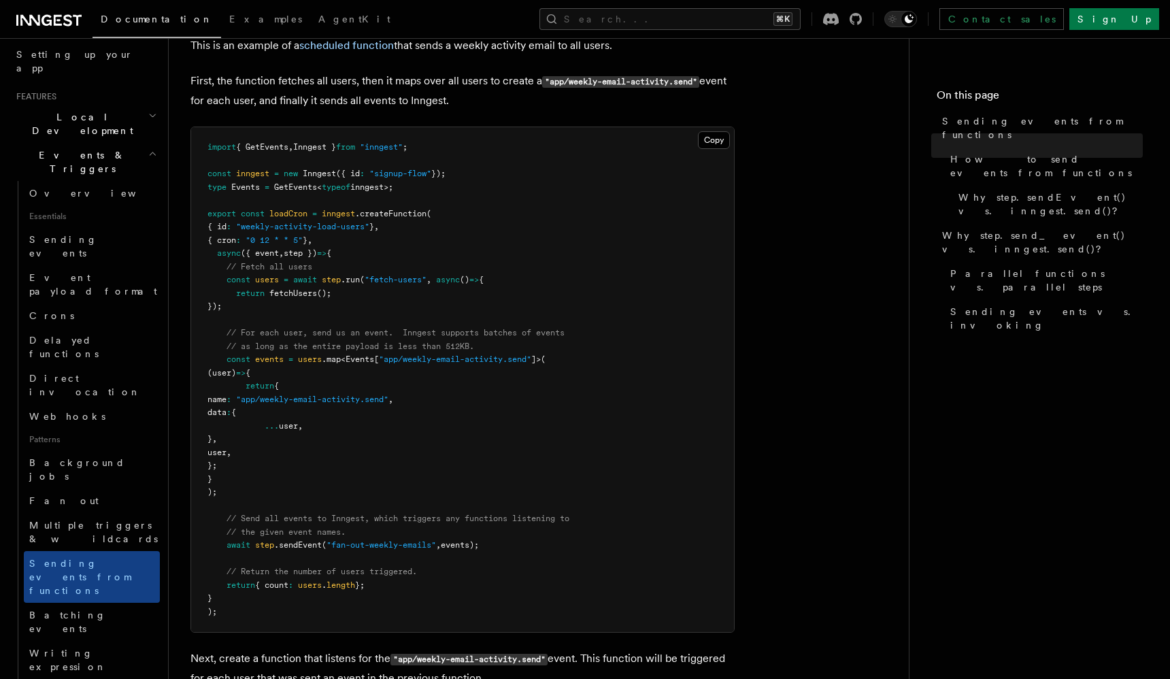
click at [325, 391] on pre "import { GetEvents , Inngest } from "inngest" ; const inngest = new Inngest ({ …" at bounding box center [462, 379] width 543 height 505
drag, startPoint x: 325, startPoint y: 391, endPoint x: 358, endPoint y: 461, distance: 77.0
click at [358, 461] on pre "import { GetEvents , Inngest } from "inngest" ; const inngest = new Inngest ({ …" at bounding box center [462, 379] width 543 height 505
click at [335, 527] on pre "import { GetEvents , Inngest } from "inngest" ; const inngest = new Inngest ({ …" at bounding box center [462, 379] width 543 height 505
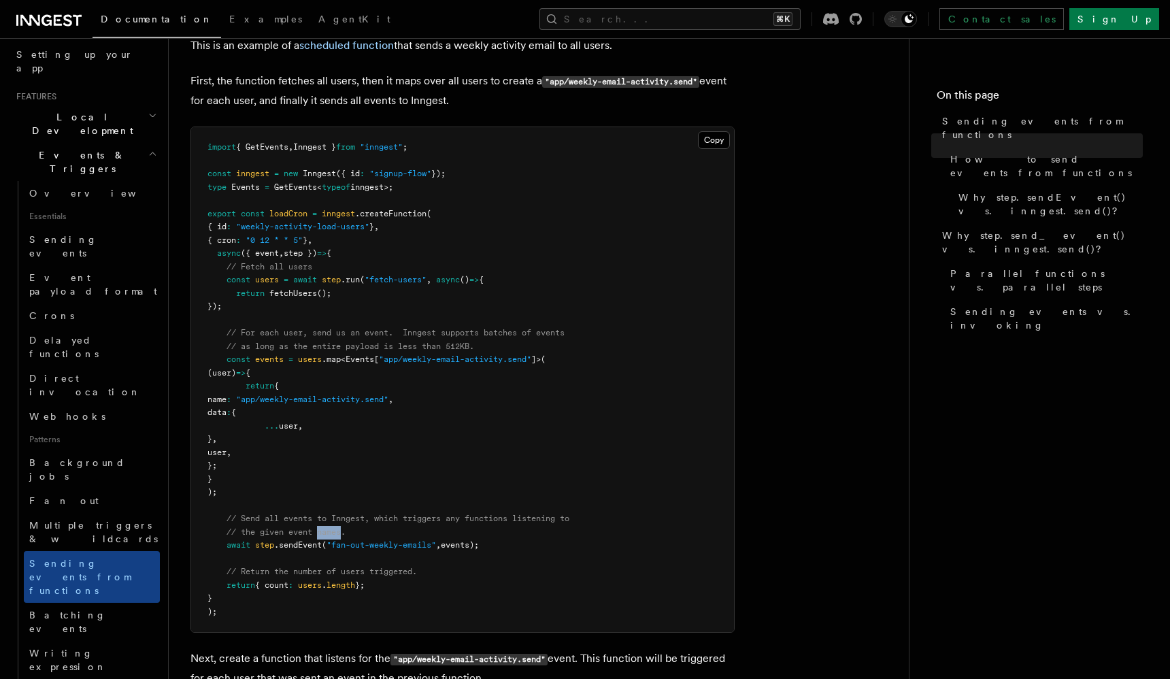
click at [335, 527] on pre "import { GetEvents , Inngest } from "inngest" ; const inngest = new Inngest ({ …" at bounding box center [462, 379] width 543 height 505
drag, startPoint x: 335, startPoint y: 527, endPoint x: 333, endPoint y: 519, distance: 8.4
click at [333, 519] on pre "import { GetEvents , Inngest } from "inngest" ; const inngest = new Inngest ({ …" at bounding box center [462, 379] width 543 height 505
click at [333, 519] on span "// Send all events to Inngest, which triggers any functions listening to" at bounding box center [398, 519] width 343 height 10
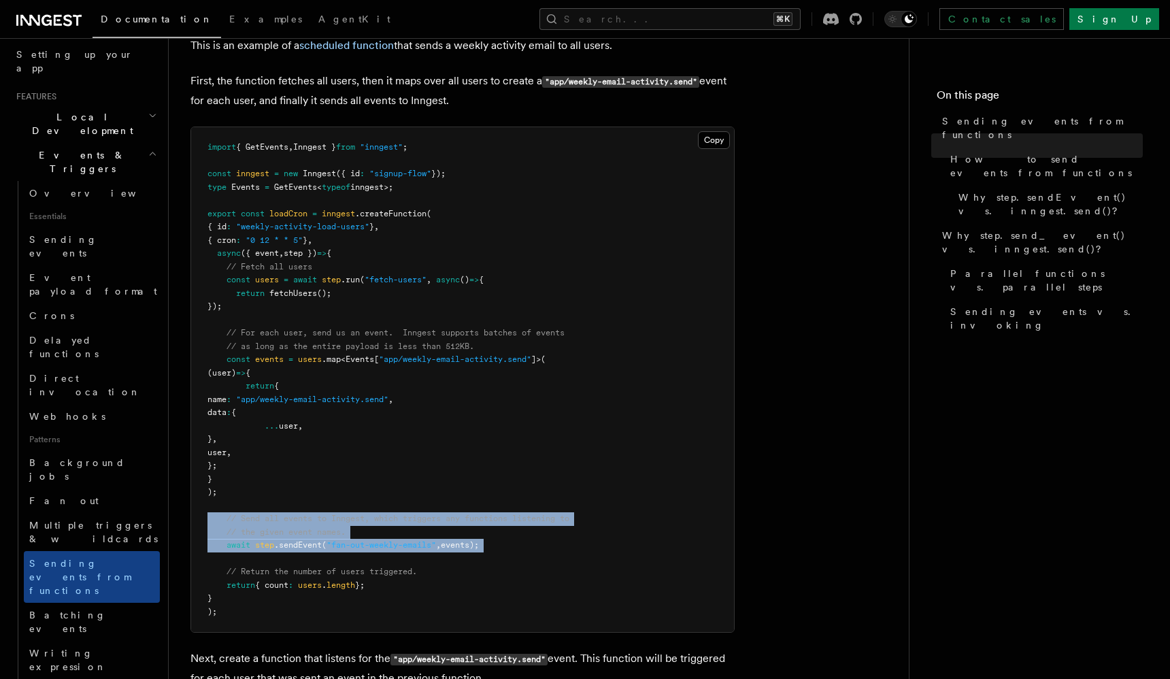
drag, startPoint x: 333, startPoint y: 519, endPoint x: 333, endPoint y: 541, distance: 21.8
click at [333, 541] on code "import { GetEvents , Inngest } from "inngest" ; const inngest = new Inngest ({ …" at bounding box center [389, 379] width 362 height 474
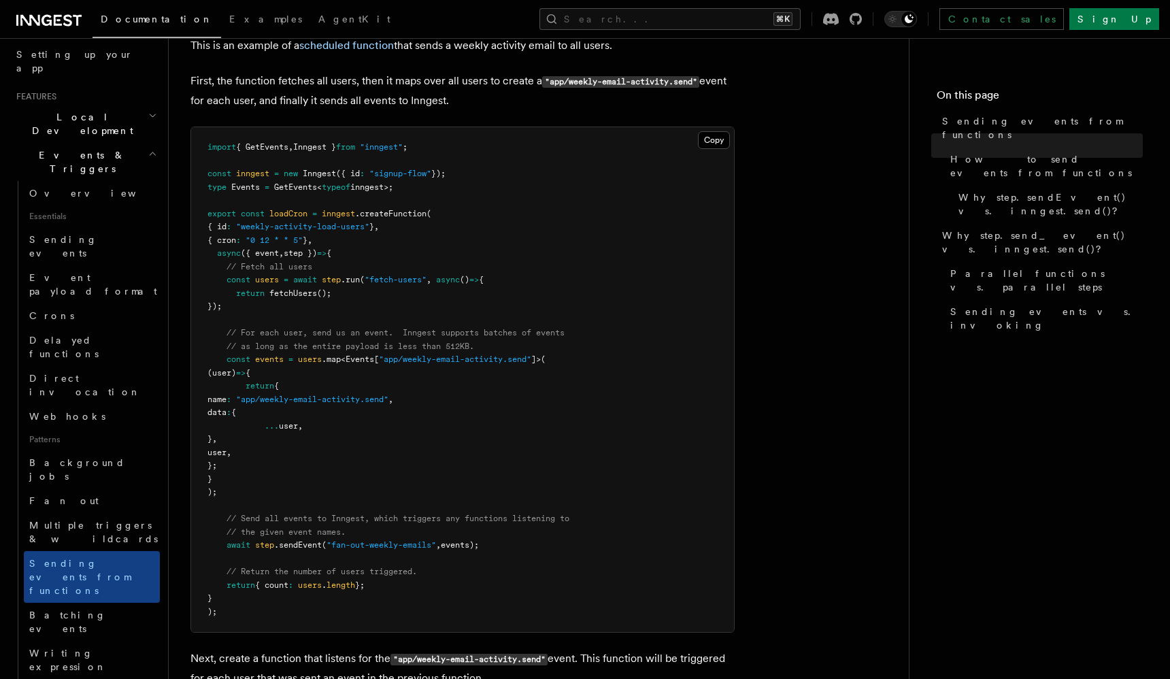
click at [314, 363] on span "users" at bounding box center [310, 360] width 24 height 10
click at [287, 364] on span at bounding box center [286, 360] width 5 height 10
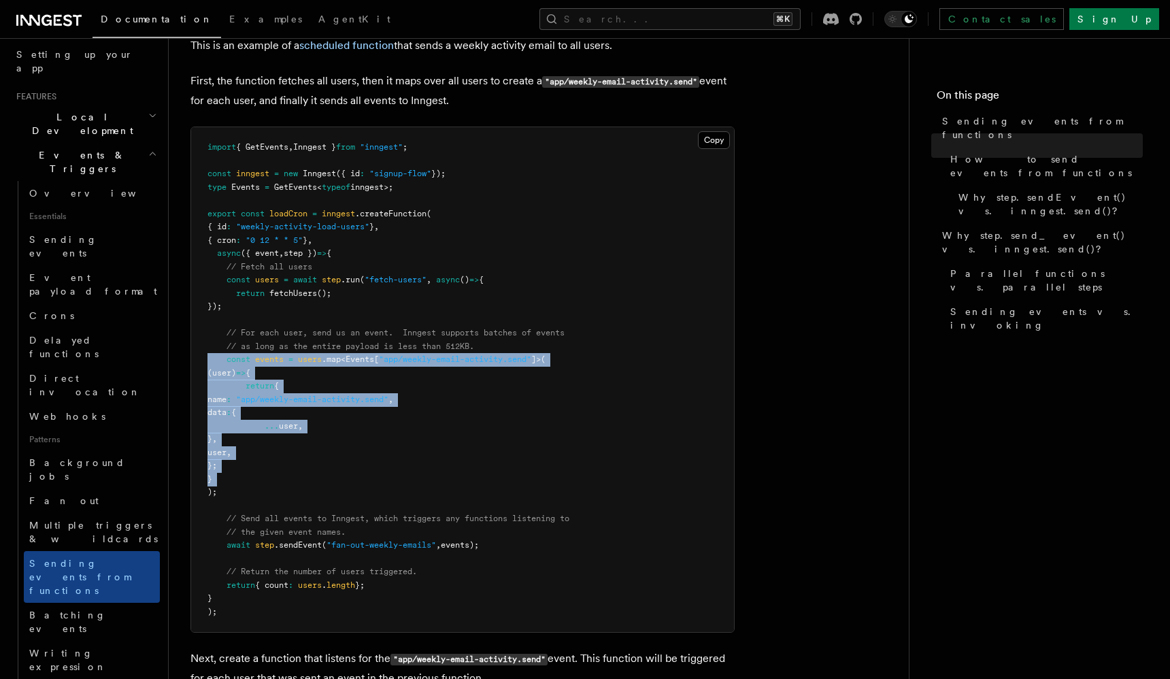
drag, startPoint x: 287, startPoint y: 364, endPoint x: 326, endPoint y: 483, distance: 125.2
click at [326, 483] on pre "import { GetEvents , Inngest } from "inngest" ; const inngest = new Inngest ({ …" at bounding box center [462, 379] width 543 height 505
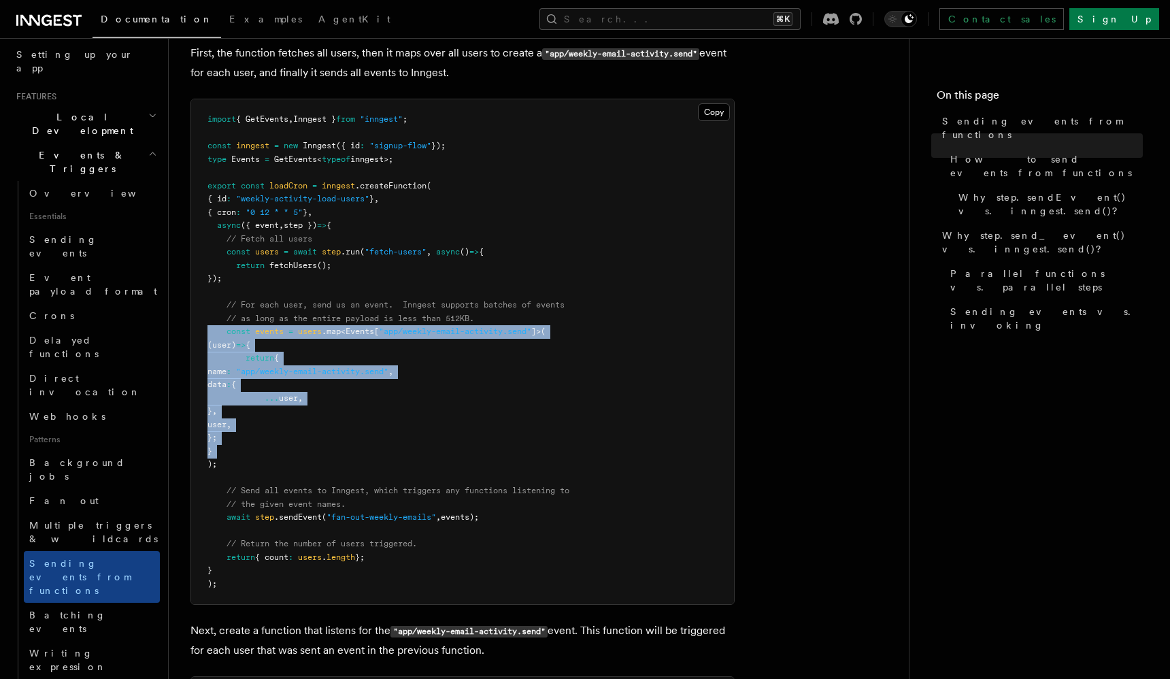
scroll to position [529, 0]
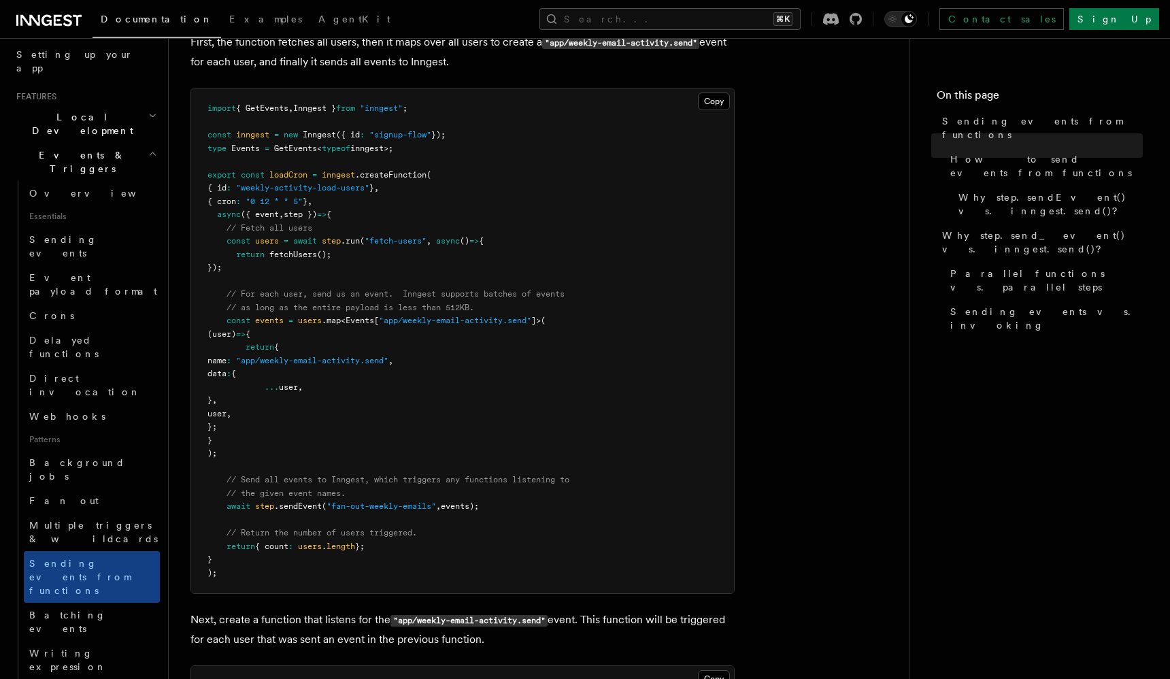
click at [269, 506] on span "step" at bounding box center [264, 507] width 19 height 10
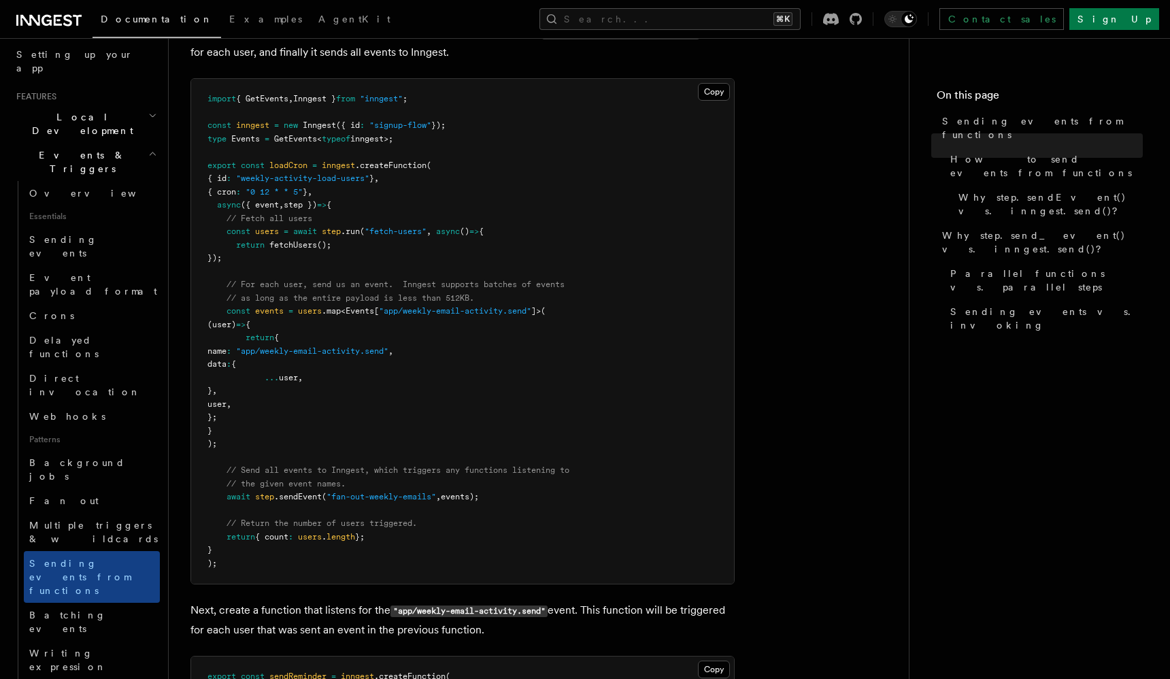
click at [321, 316] on span "users" at bounding box center [310, 311] width 24 height 10
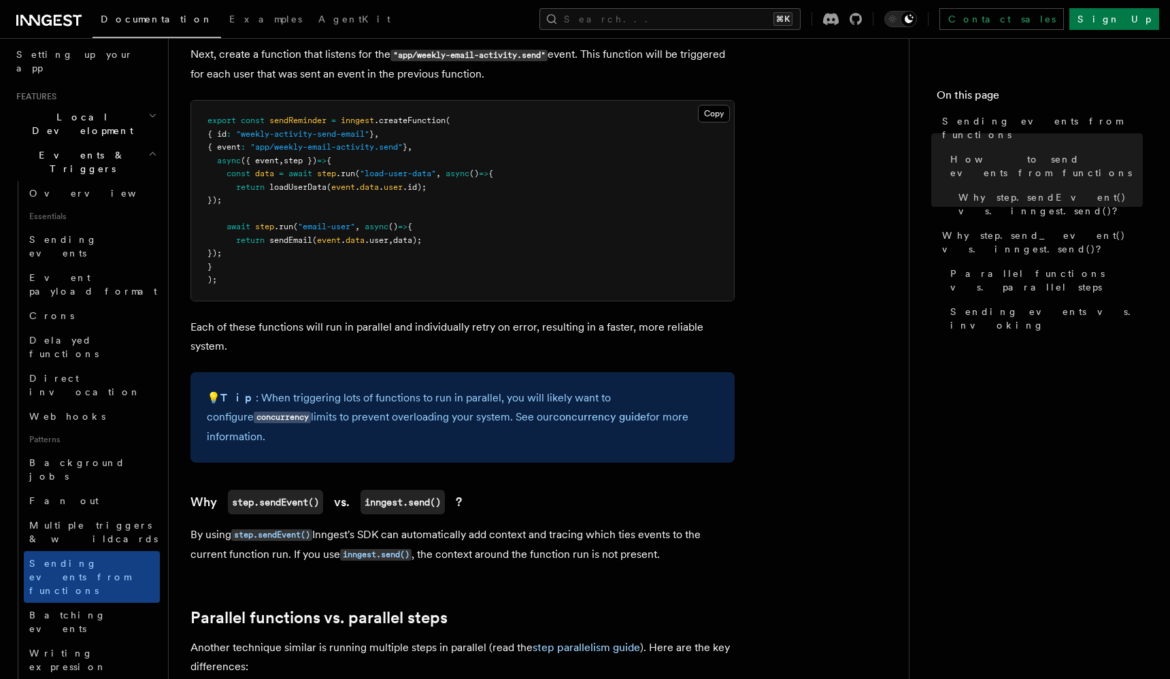
scroll to position [1100, 0]
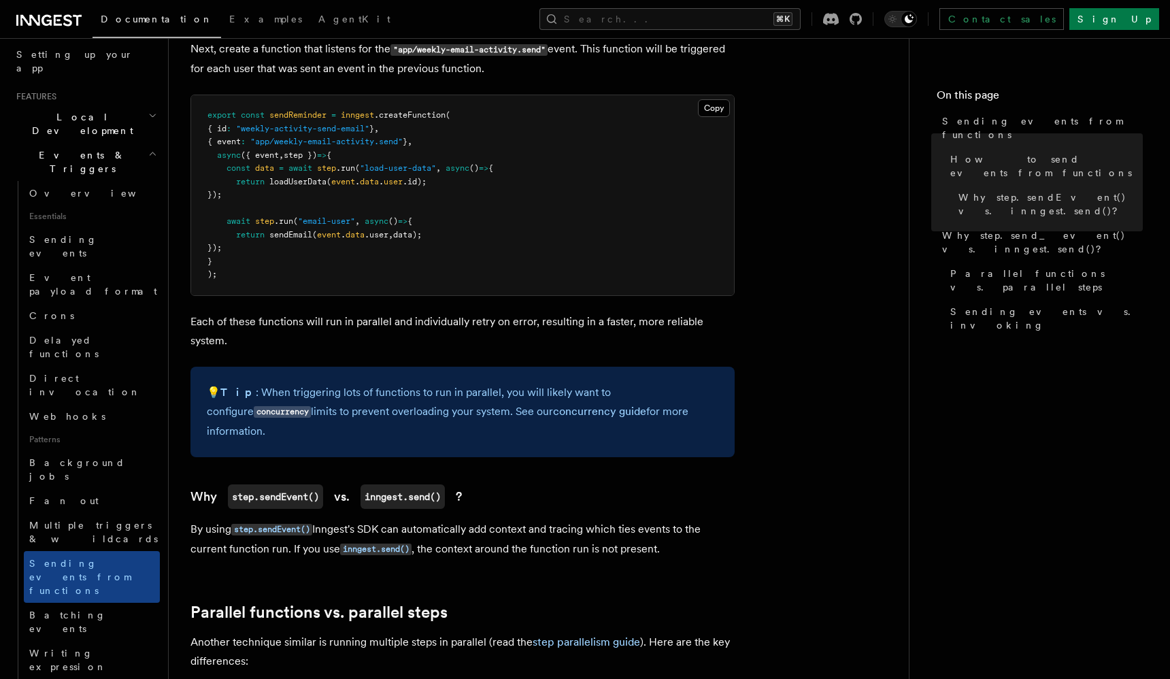
click at [469, 520] on p "By using step.sendEvent() Inngest's SDK can automatically add context and traci…" at bounding box center [463, 539] width 544 height 39
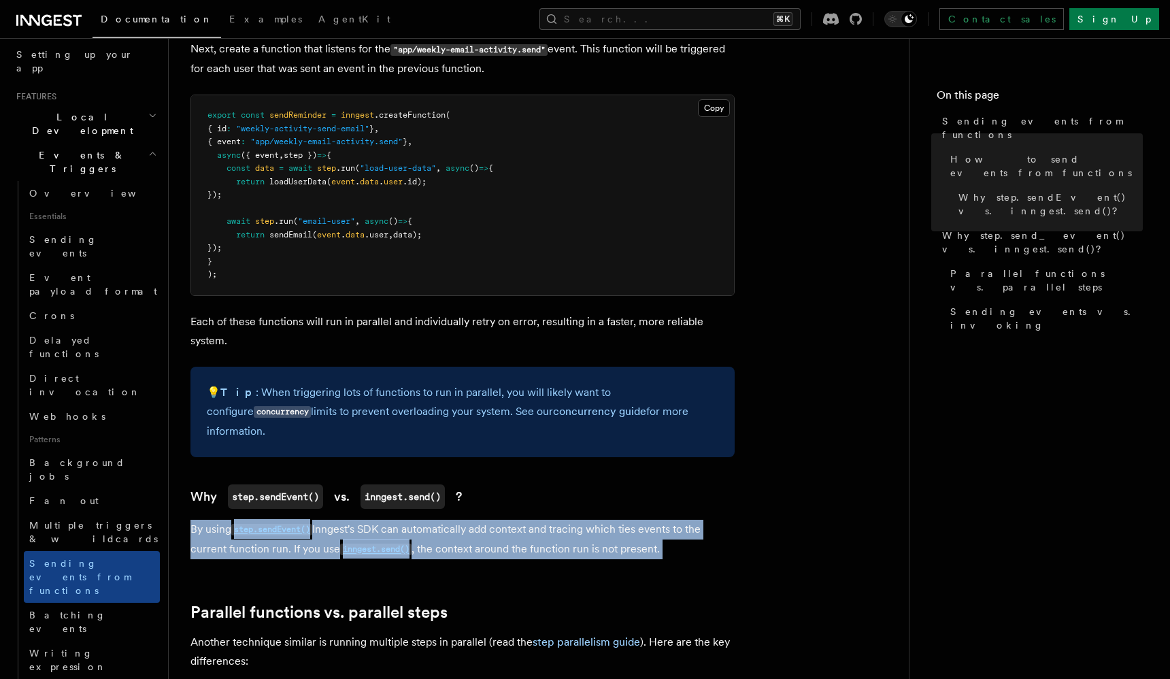
drag, startPoint x: 469, startPoint y: 514, endPoint x: 481, endPoint y: 525, distance: 16.4
click at [481, 525] on p "By using step.sendEvent() Inngest's SDK can automatically add context and traci…" at bounding box center [463, 539] width 544 height 39
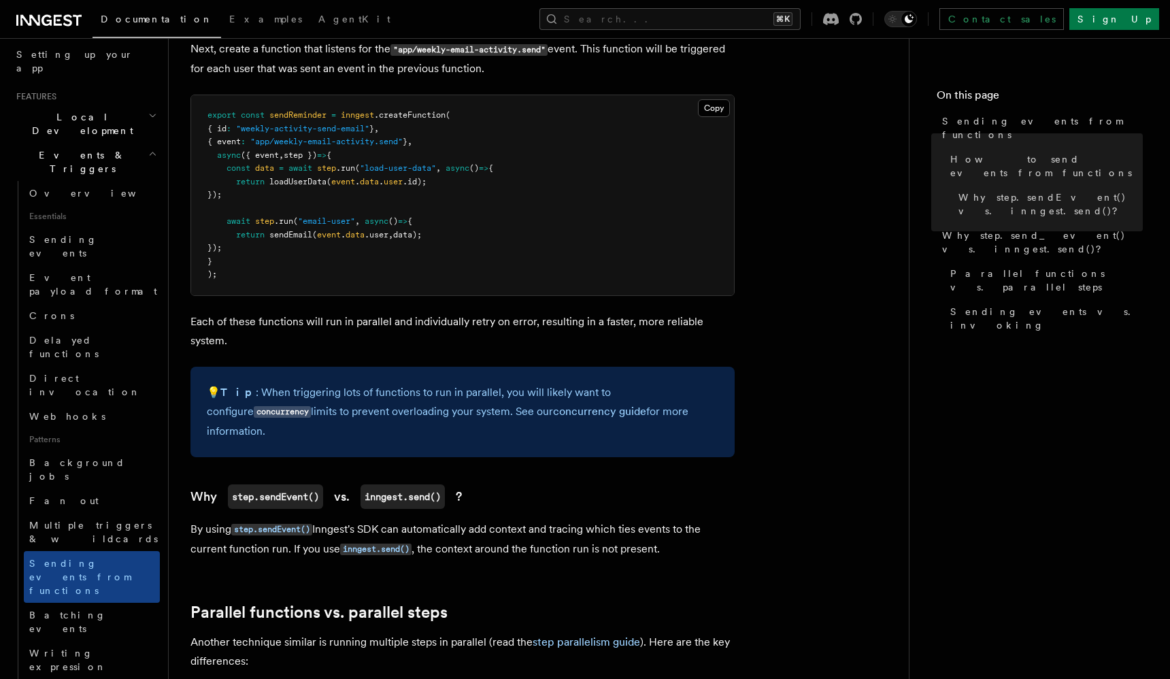
click at [481, 523] on p "By using step.sendEvent() Inngest's SDK can automatically add context and traci…" at bounding box center [463, 539] width 544 height 39
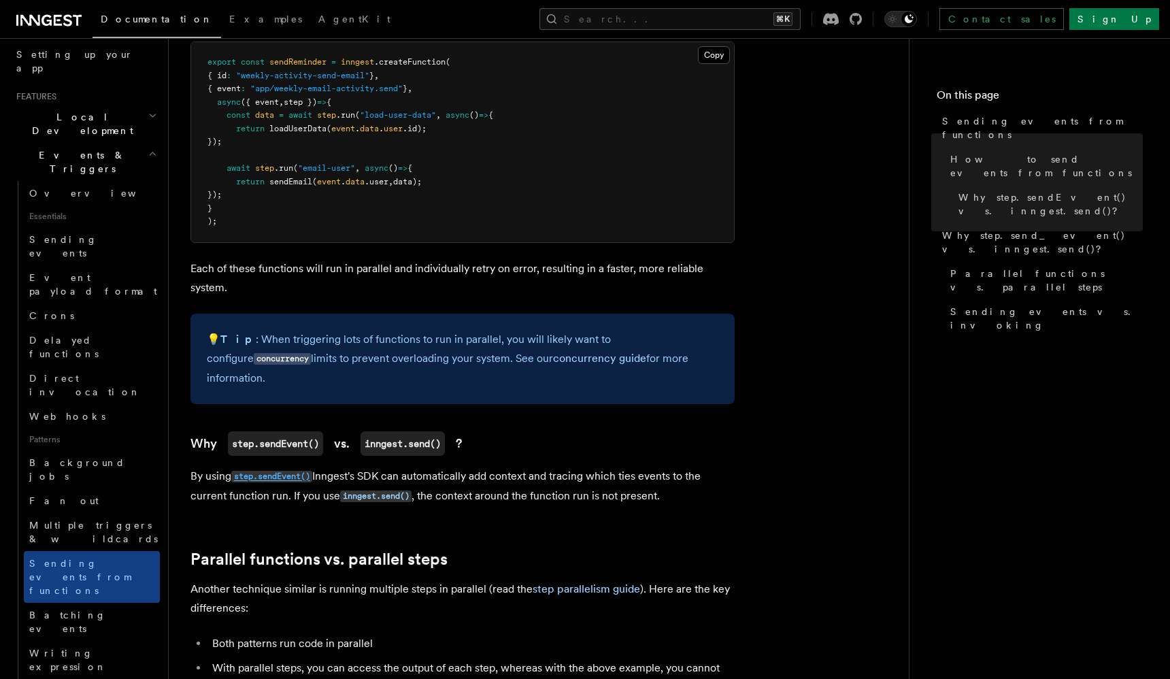
click at [289, 471] on code "step.sendEvent()" at bounding box center [271, 477] width 81 height 12
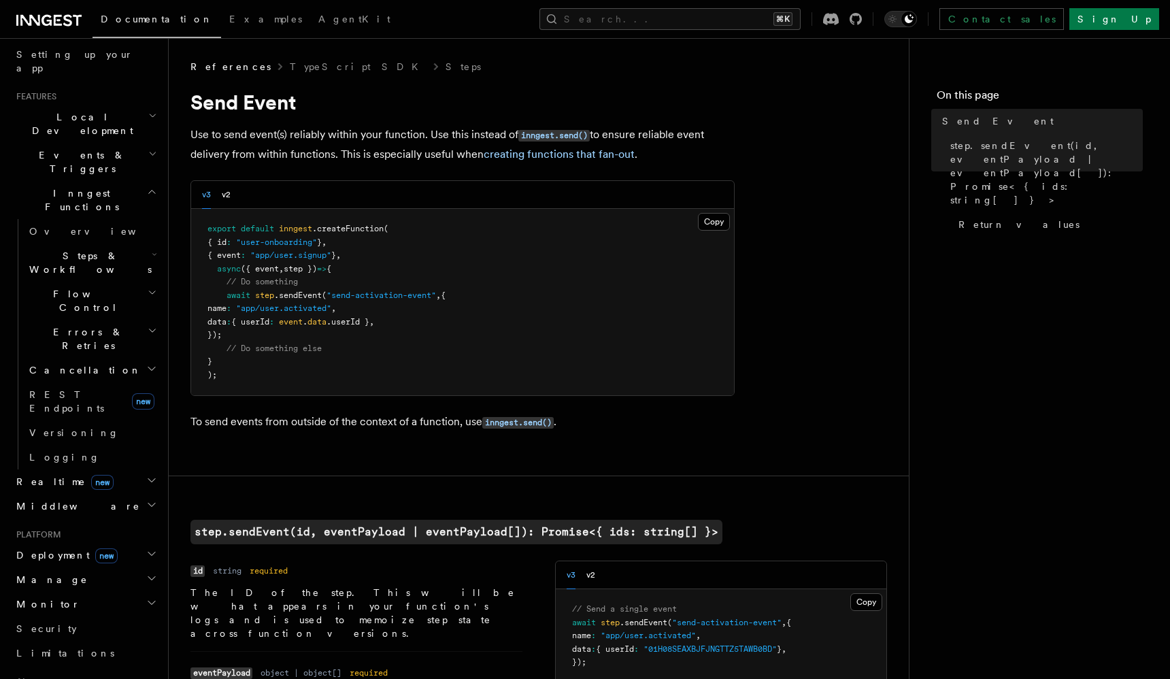
click at [348, 294] on span ""send-activation-event"" at bounding box center [382, 296] width 110 height 10
drag, startPoint x: 348, startPoint y: 294, endPoint x: 361, endPoint y: 305, distance: 16.9
click at [361, 305] on code "export default inngest .createFunction ( { id : "user-onboarding" } , { event :…" at bounding box center [327, 302] width 238 height 156
click at [331, 305] on span ""app/user.activated"" at bounding box center [283, 308] width 95 height 10
